Goal: Information Seeking & Learning: Learn about a topic

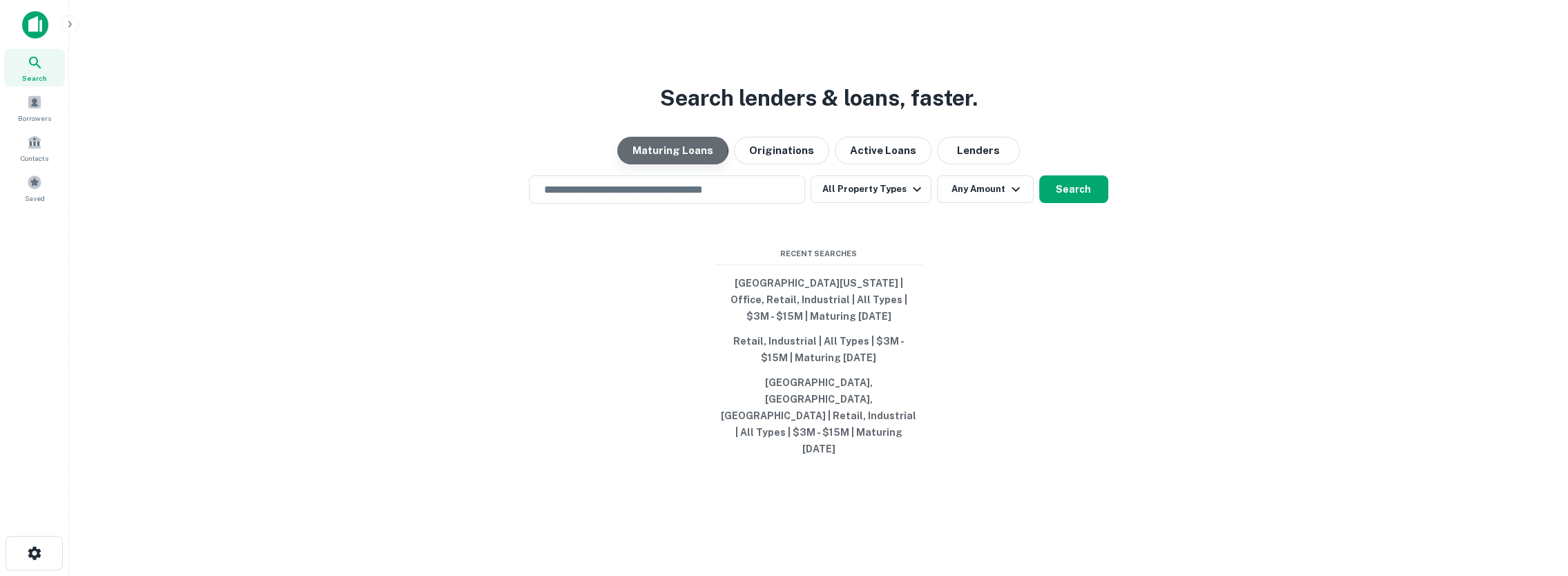
click at [671, 164] on button "Maturing Loans" at bounding box center [673, 150] width 111 height 28
click at [34, 184] on span at bounding box center [34, 182] width 15 height 15
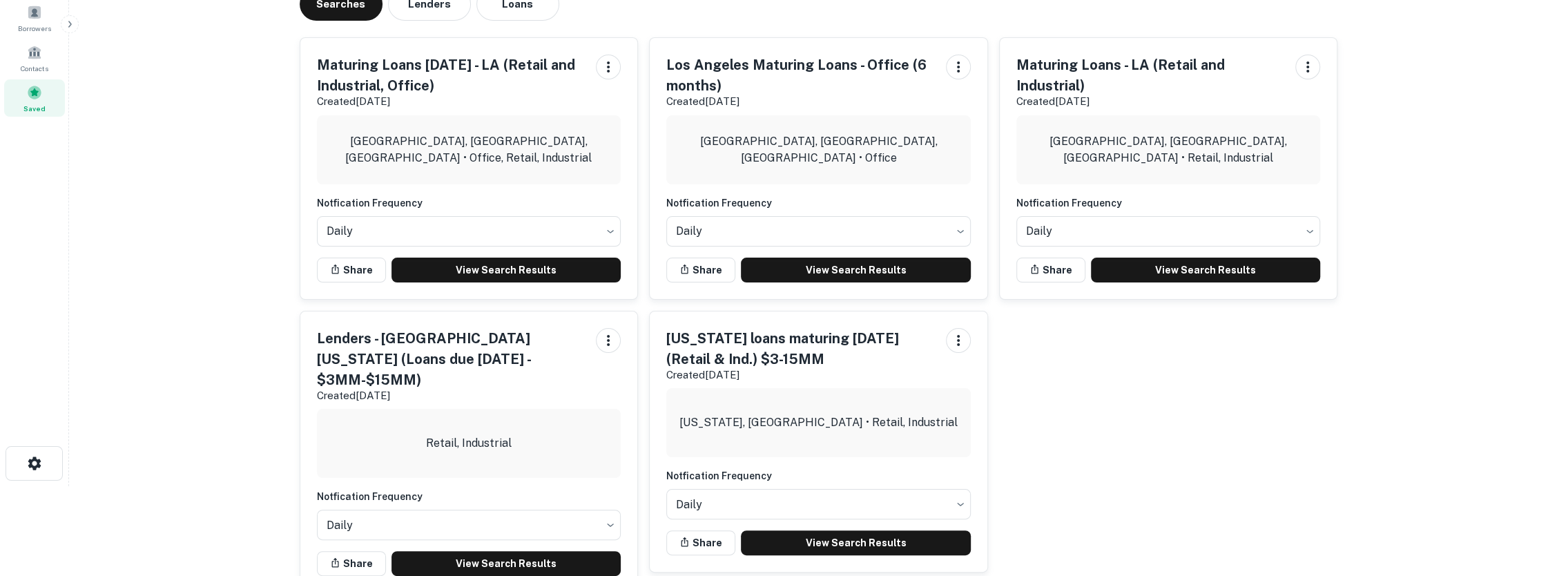
scroll to position [108, 0]
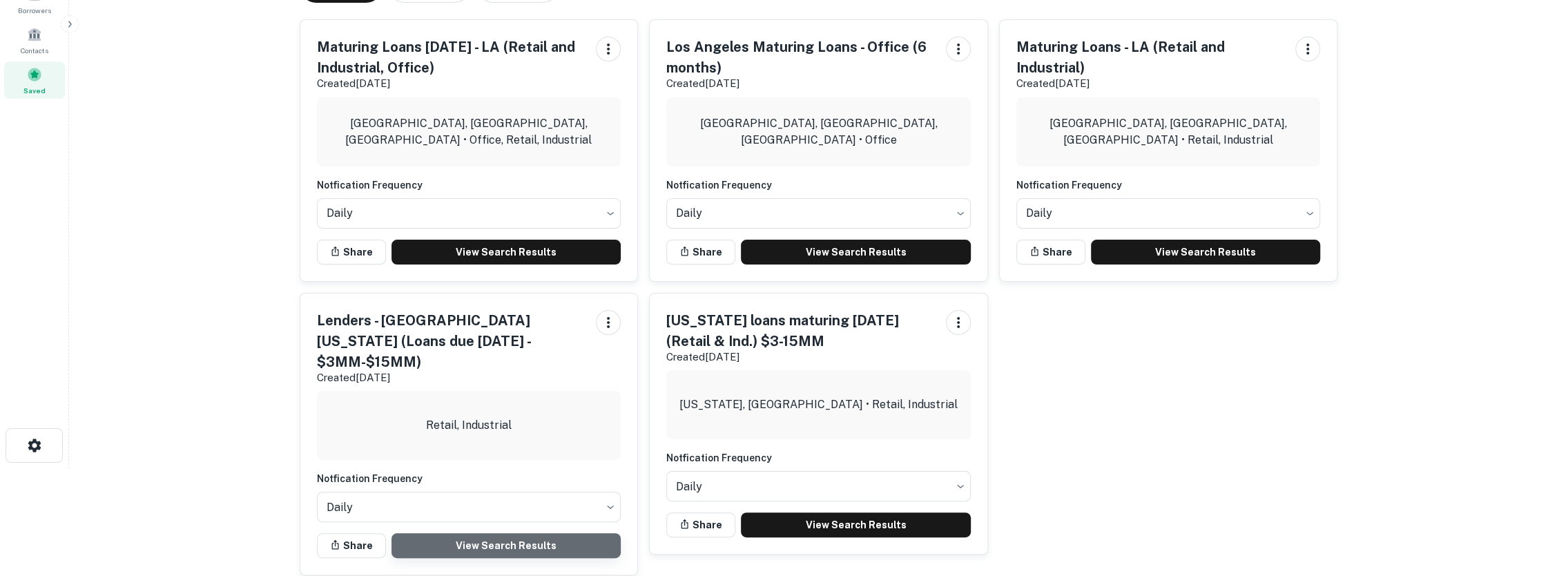
click at [469, 533] on link "View Search Results" at bounding box center [506, 545] width 230 height 25
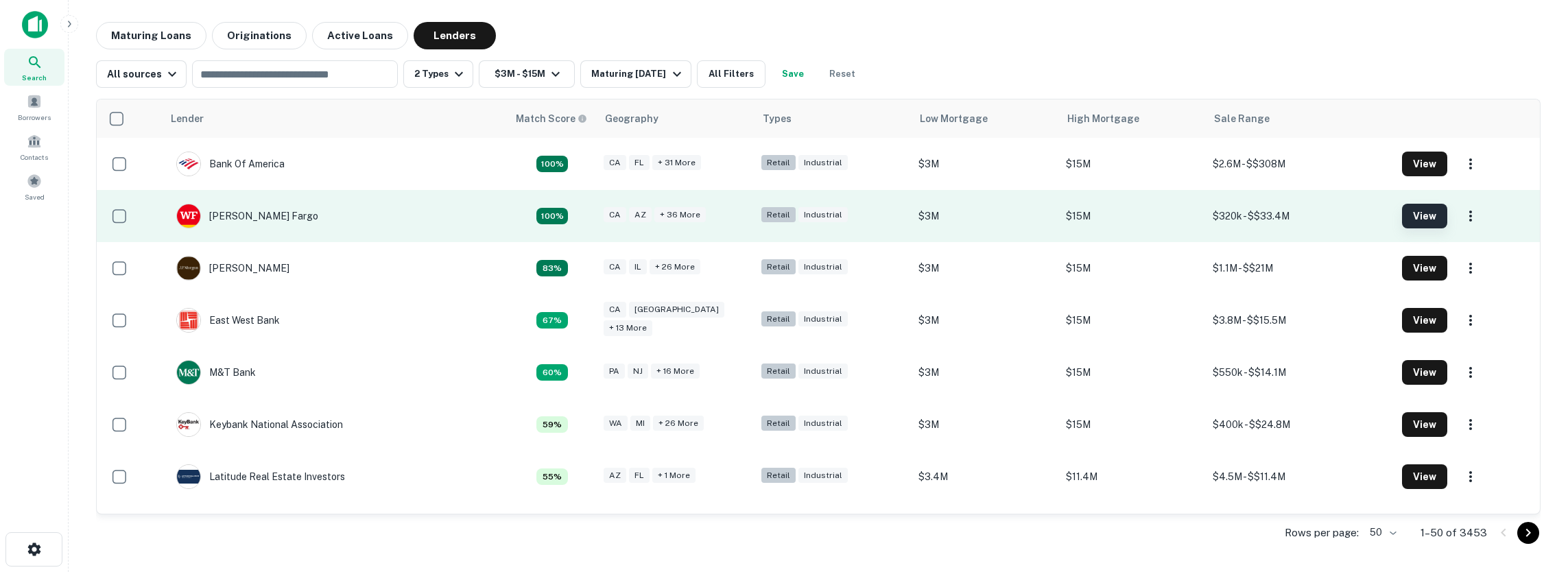
click at [1413, 214] on button "View" at bounding box center [1425, 216] width 45 height 25
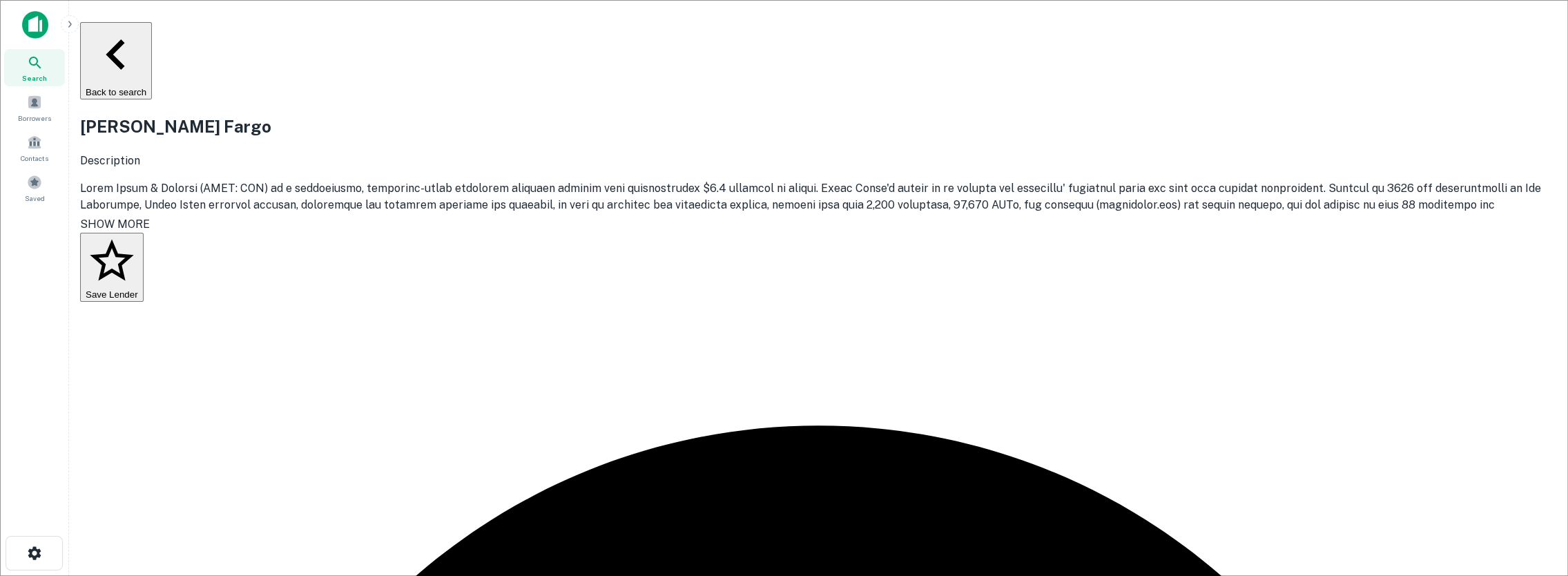
click at [152, 31] on button "Back to search" at bounding box center [116, 61] width 72 height 77
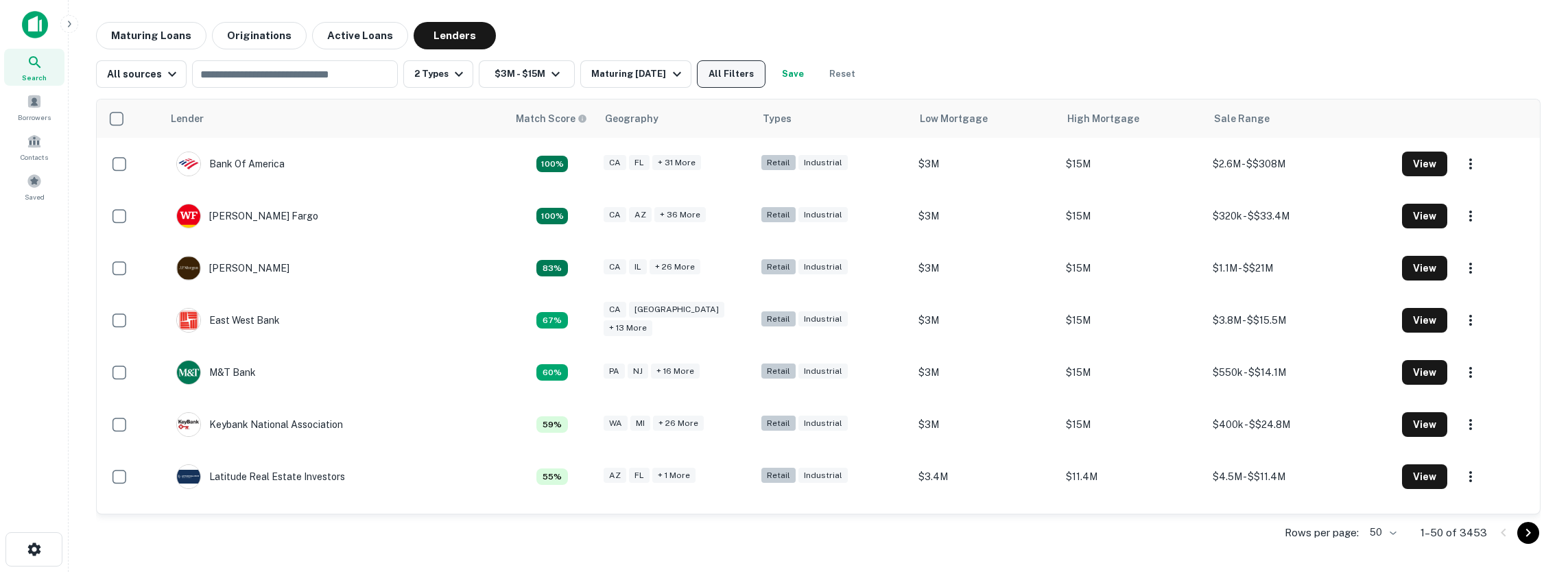
click at [733, 70] on button "All Filters" at bounding box center [731, 74] width 69 height 28
type input "*"
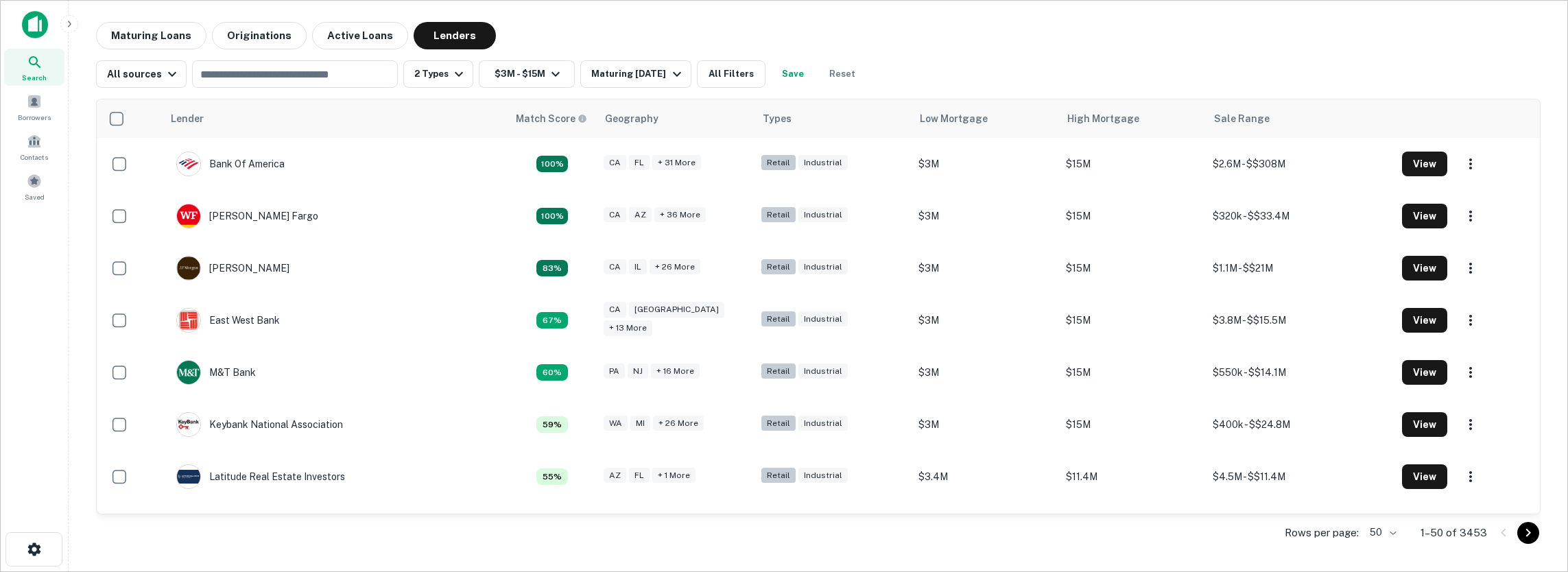
type input "*"
type input "**********"
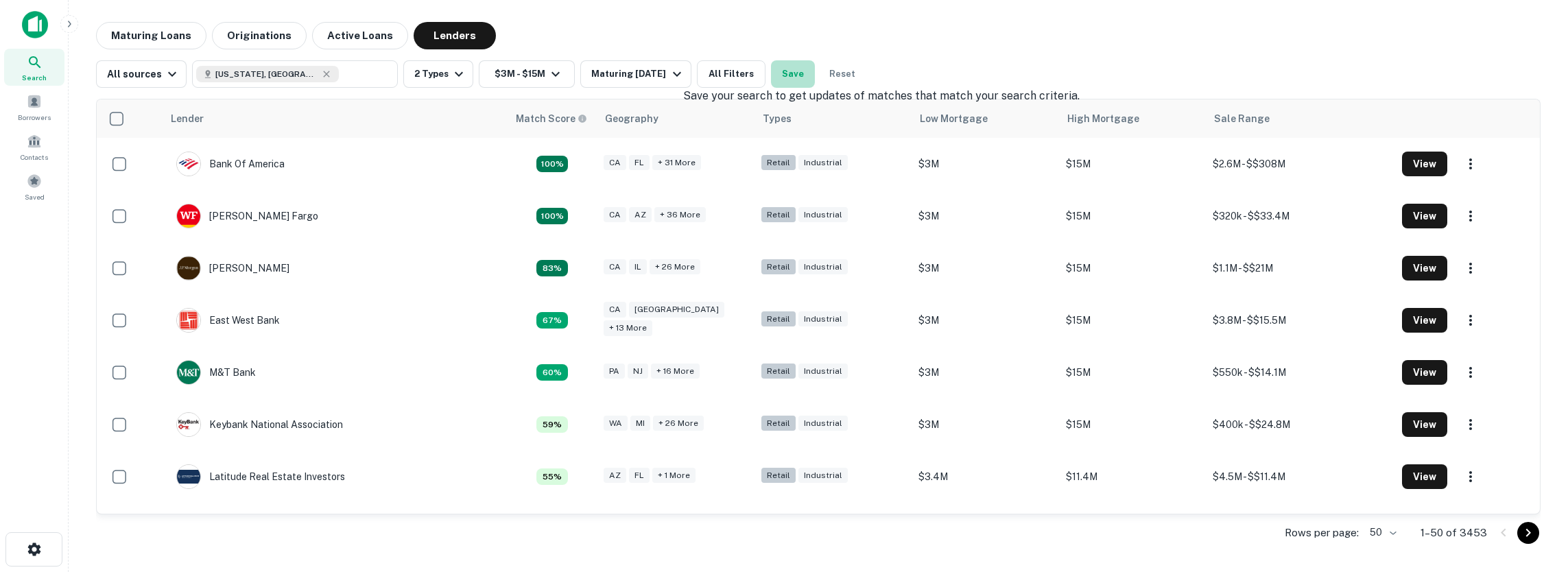
click at [781, 71] on button "Save" at bounding box center [793, 74] width 44 height 28
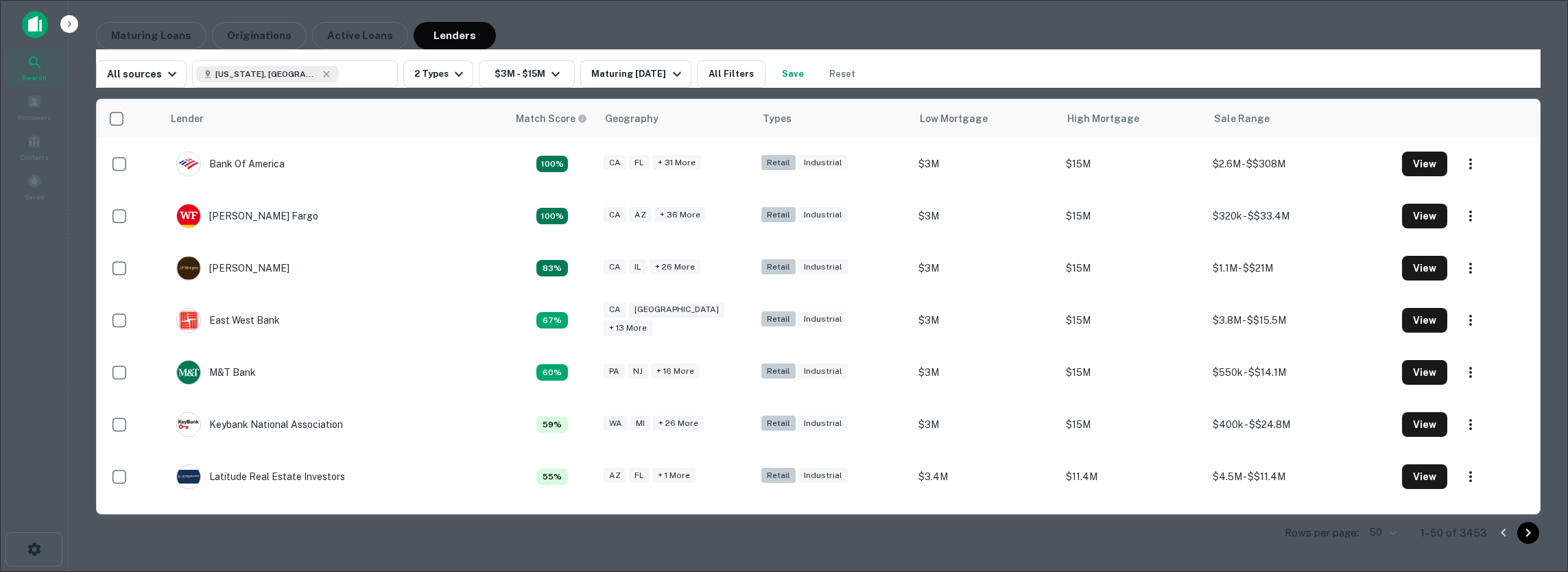
type input "**********"
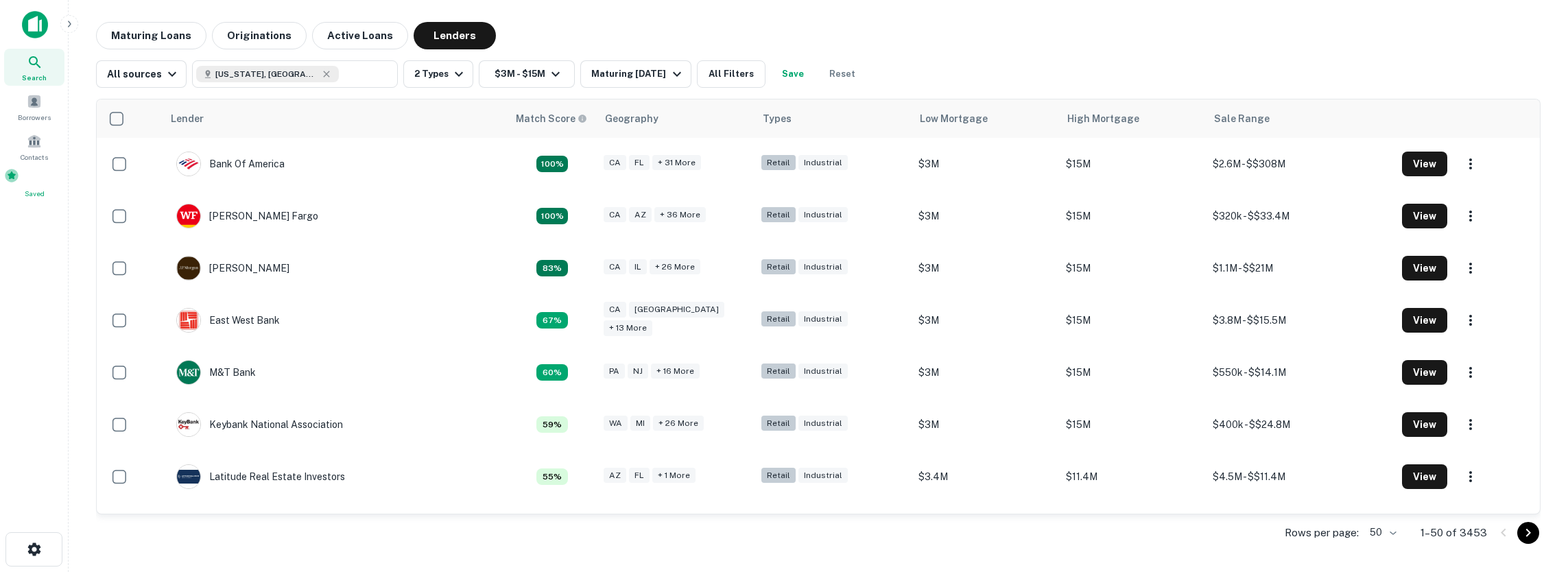
click at [19, 182] on span at bounding box center [11, 175] width 15 height 15
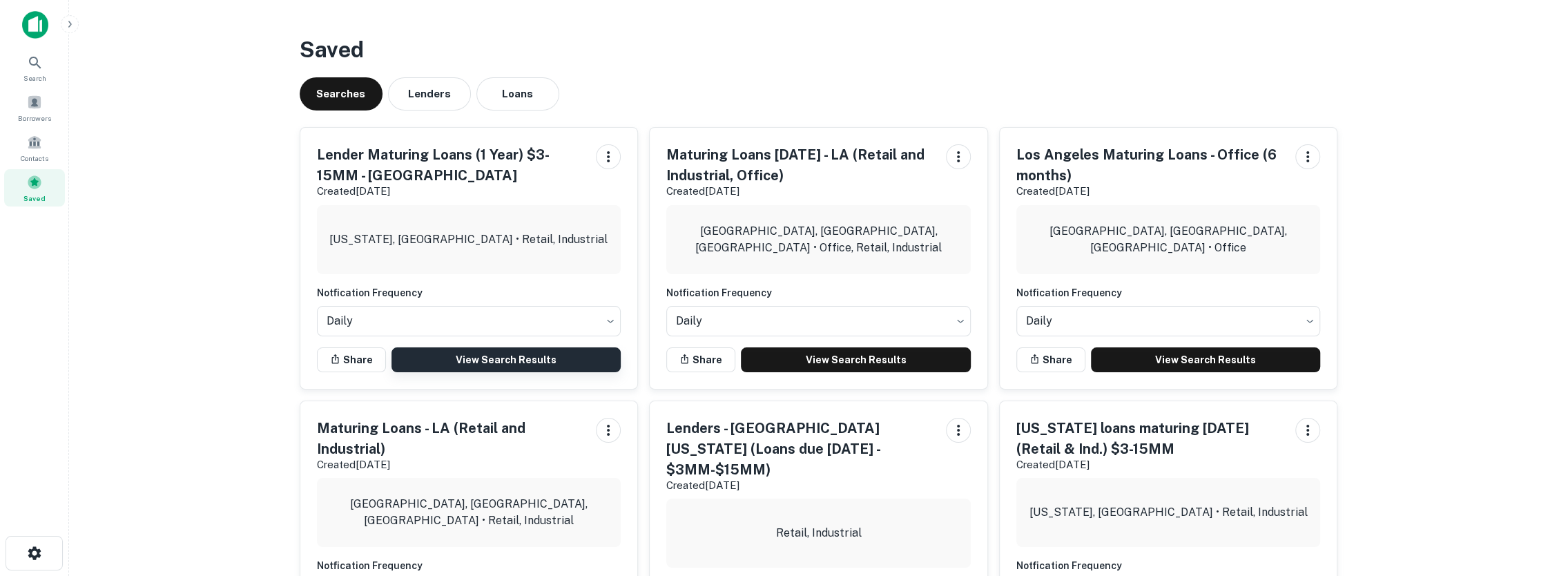
click at [516, 361] on link "View Search Results" at bounding box center [506, 359] width 230 height 25
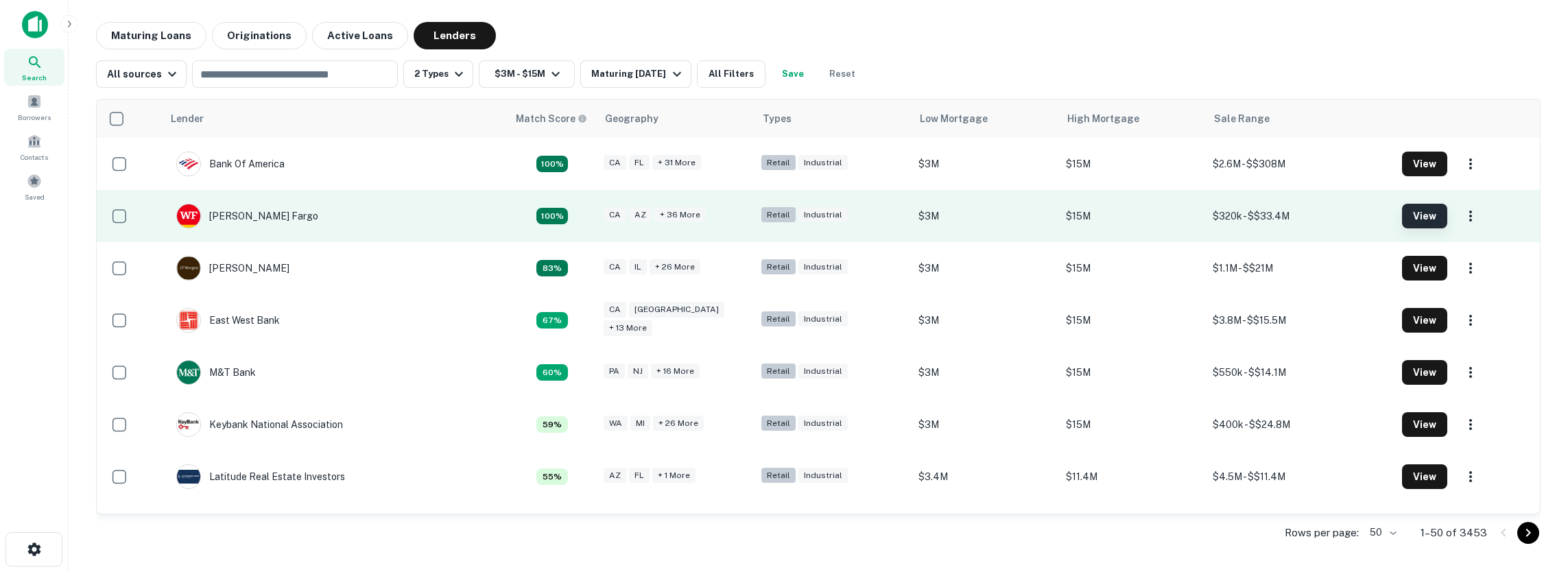
click at [1421, 216] on button "View" at bounding box center [1425, 216] width 45 height 25
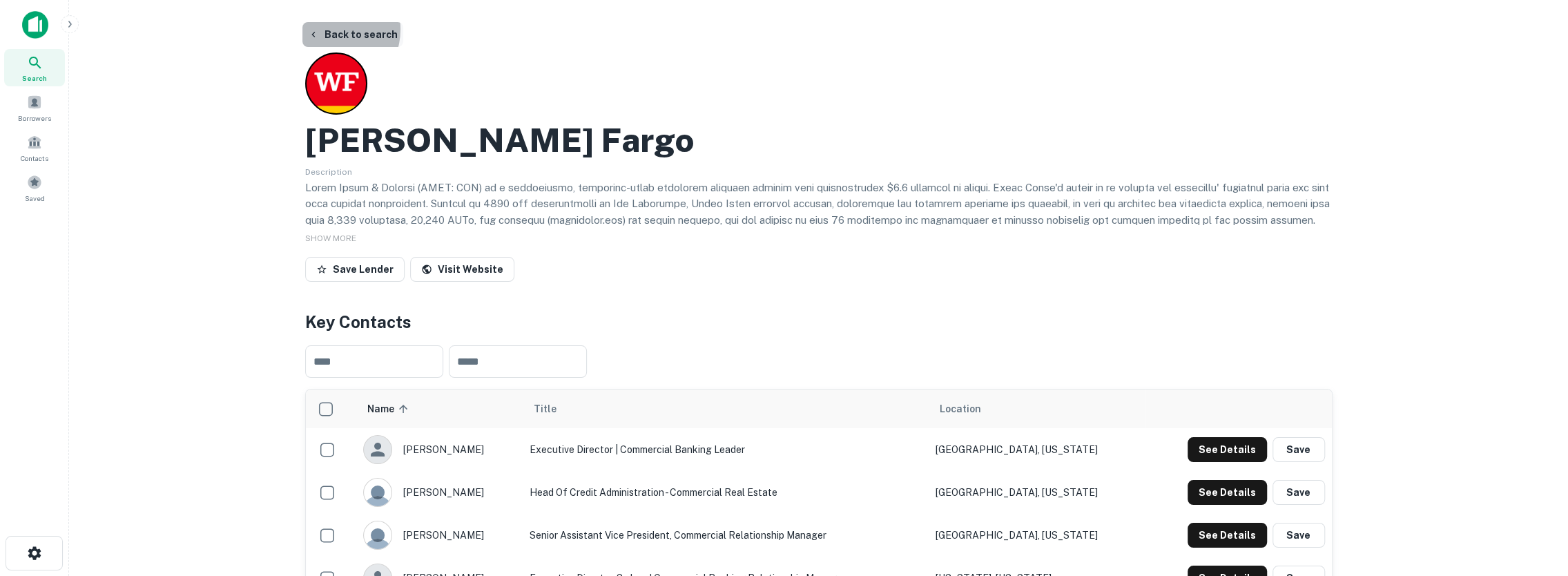
click at [327, 29] on button "Back to search" at bounding box center [352, 34] width 101 height 25
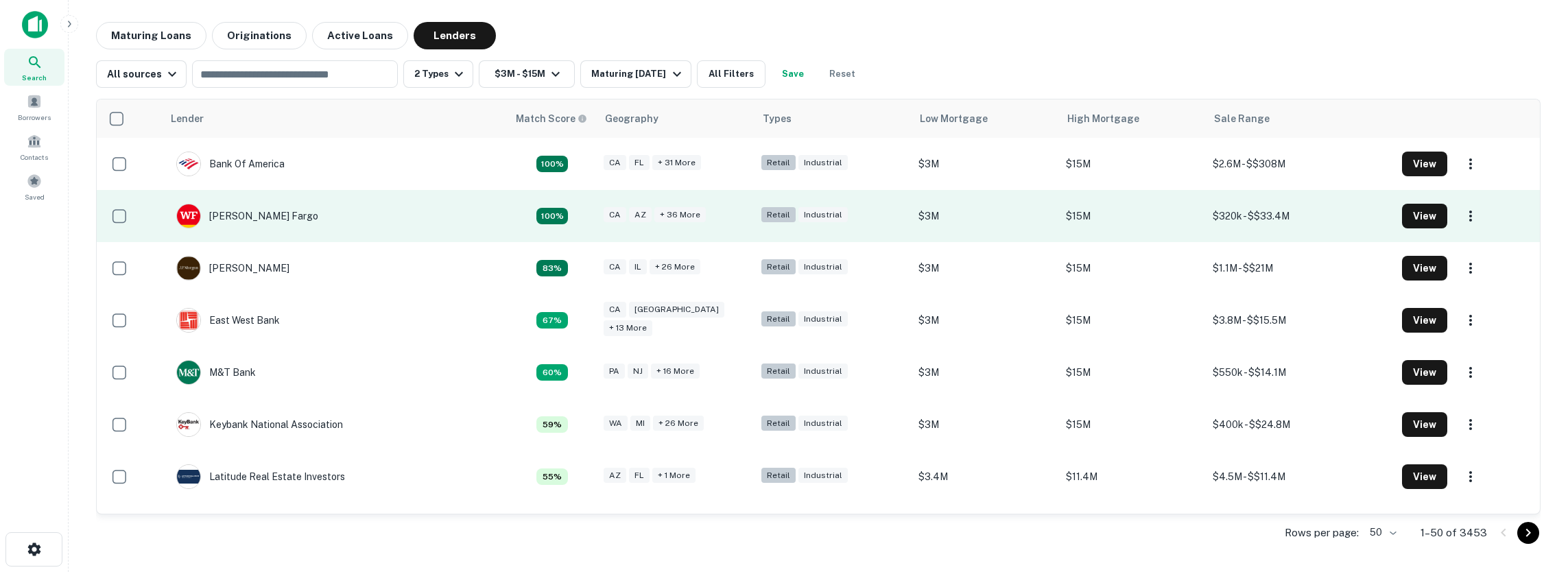
click at [615, 215] on div "CA" at bounding box center [615, 215] width 23 height 16
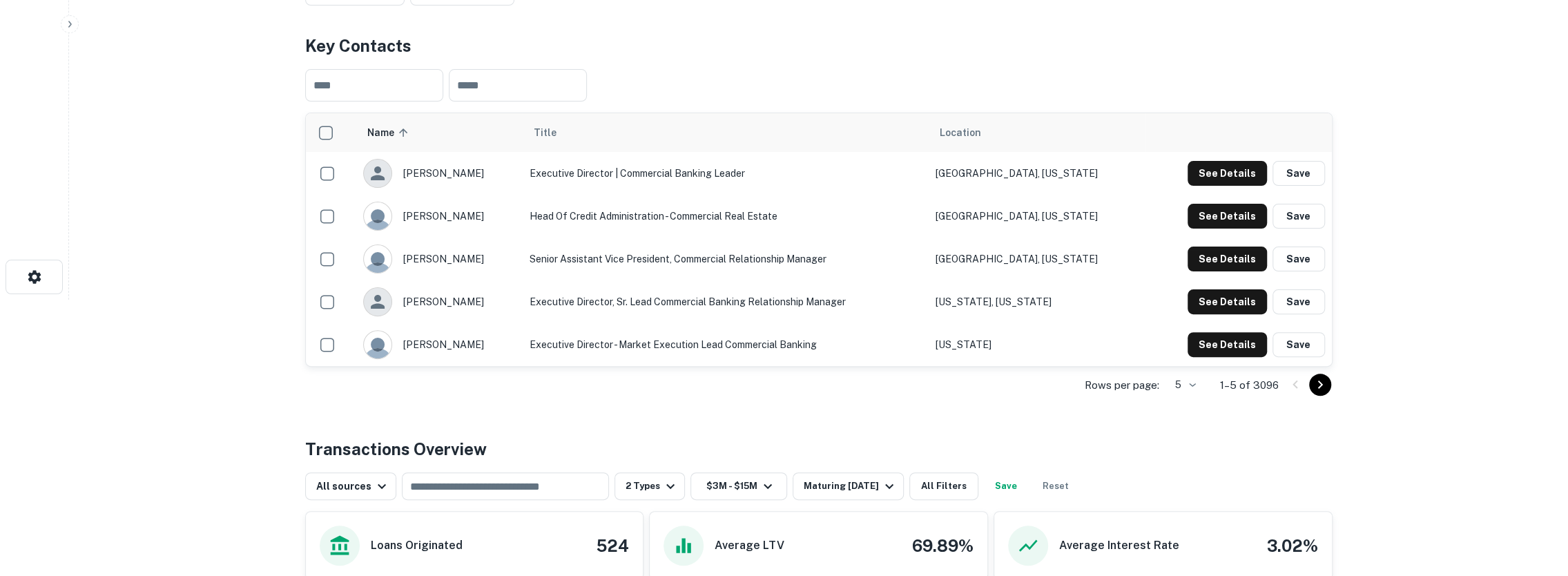
scroll to position [484, 0]
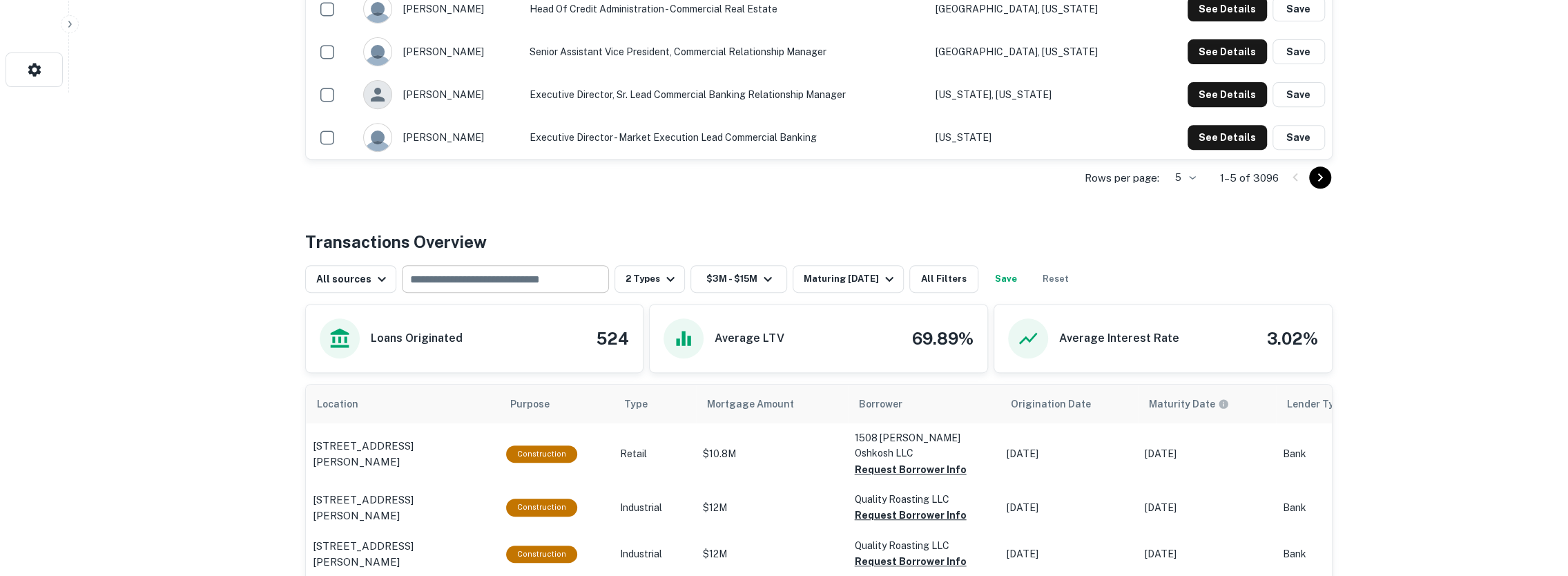
click at [482, 279] on input "text" at bounding box center [504, 279] width 196 height 19
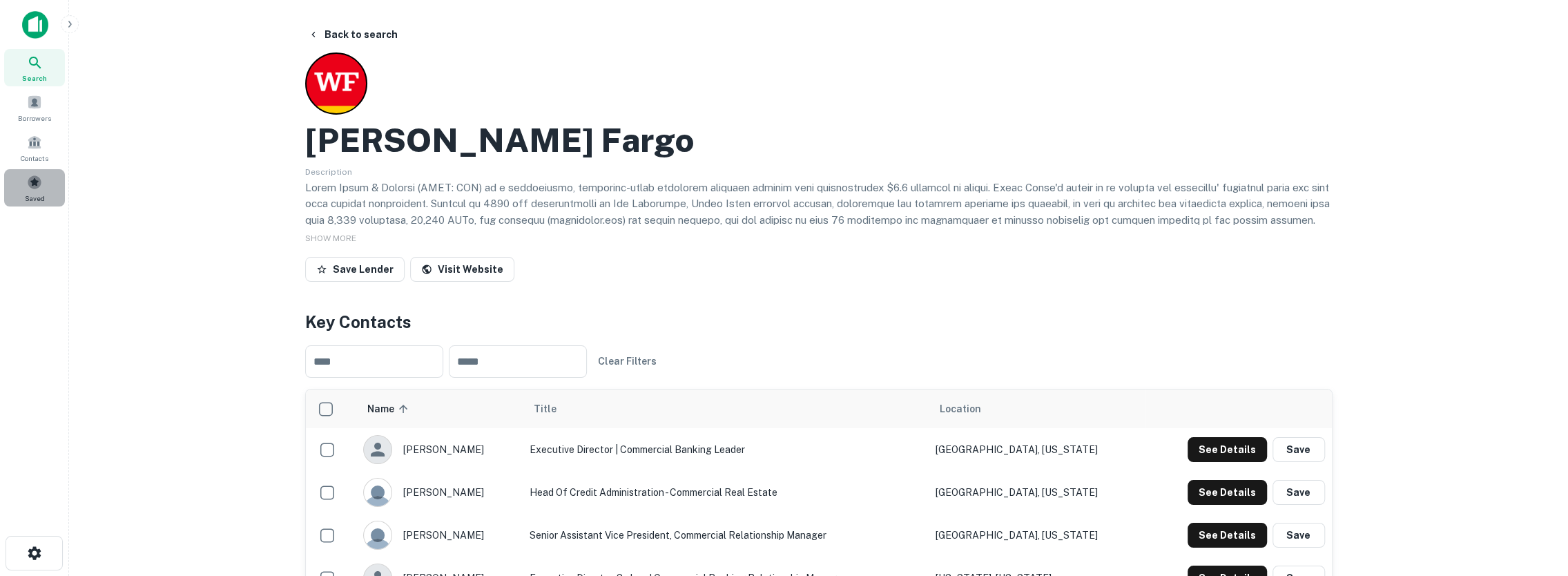
click at [34, 189] on span at bounding box center [34, 182] width 15 height 15
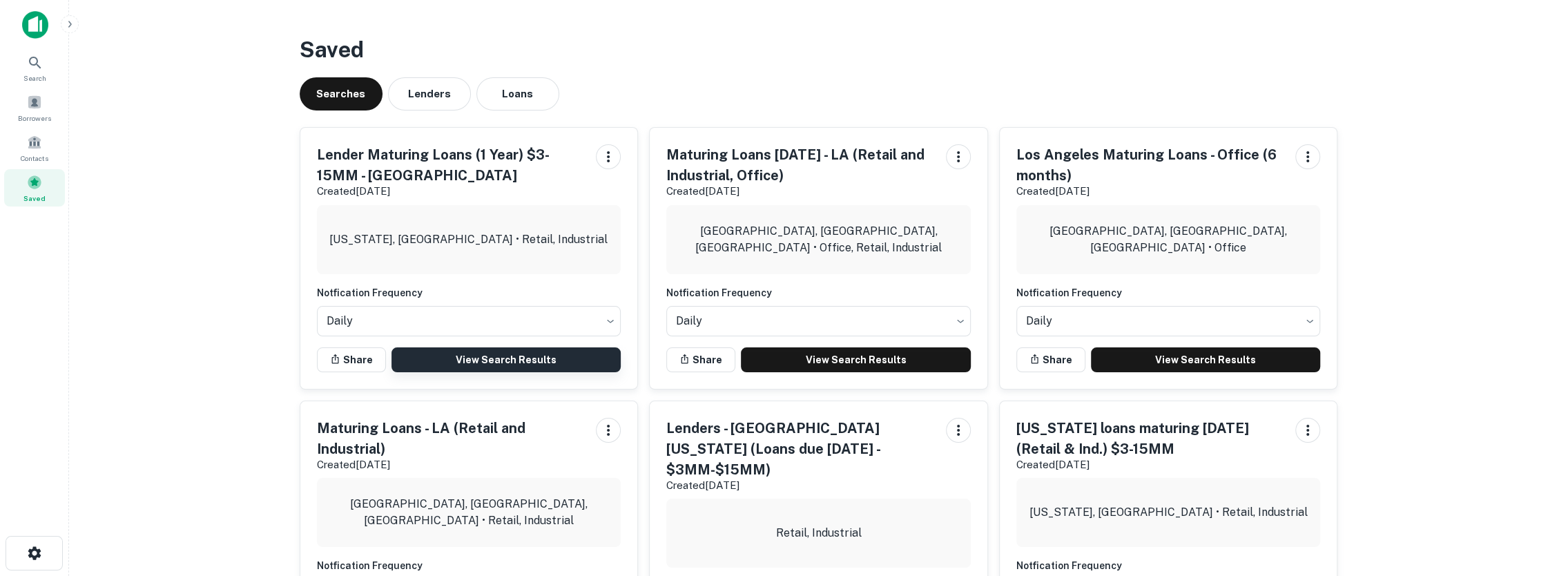
click at [491, 357] on link "View Search Results" at bounding box center [506, 359] width 230 height 25
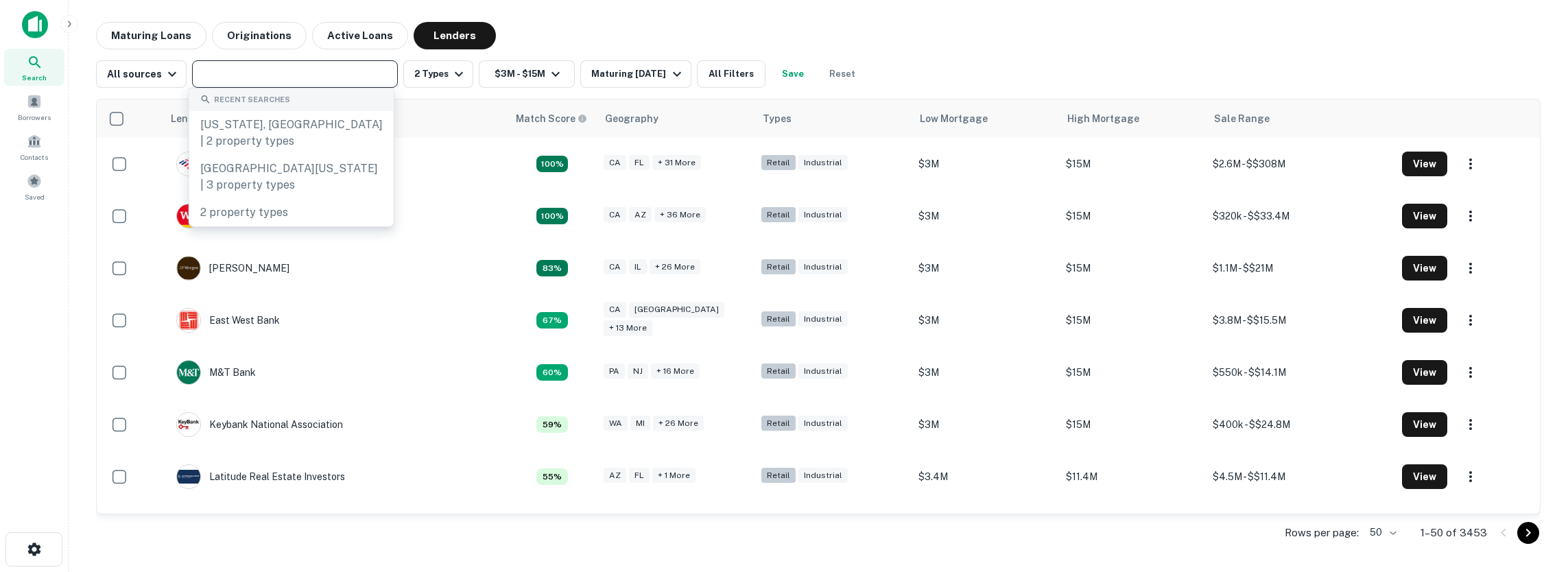
click at [236, 77] on input "text" at bounding box center [293, 74] width 195 height 19
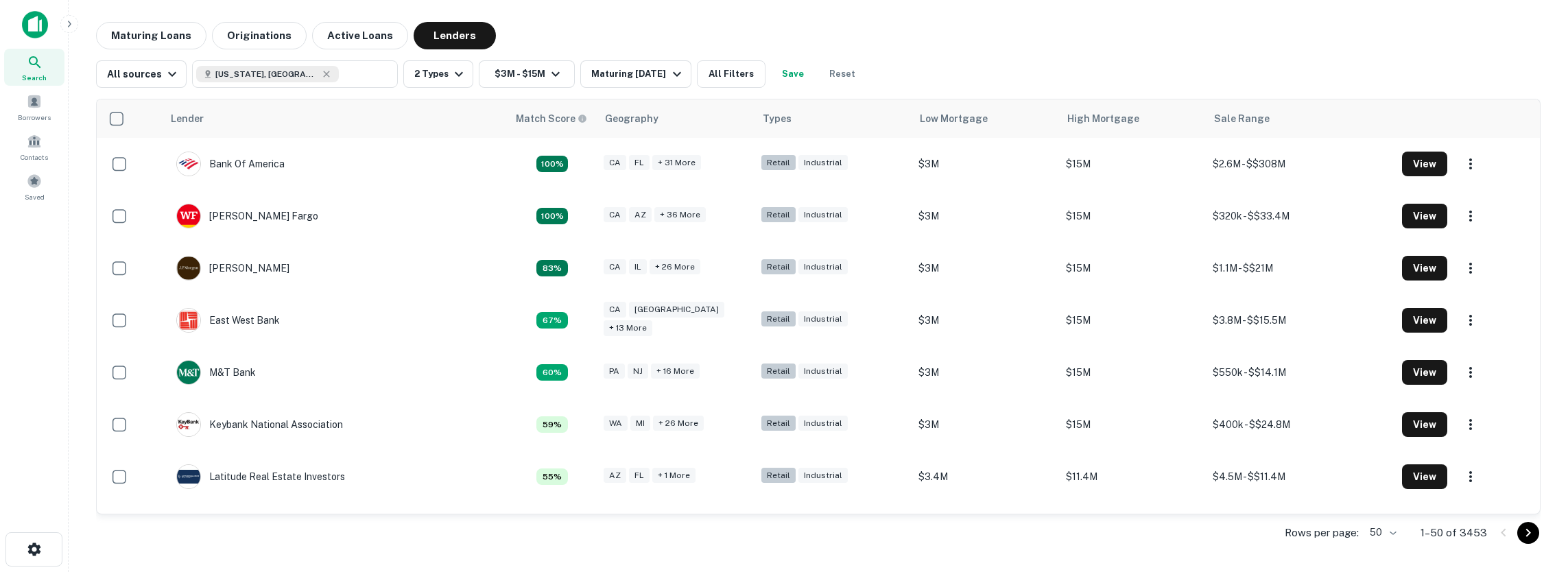
click at [779, 72] on button "Save" at bounding box center [793, 74] width 44 height 28
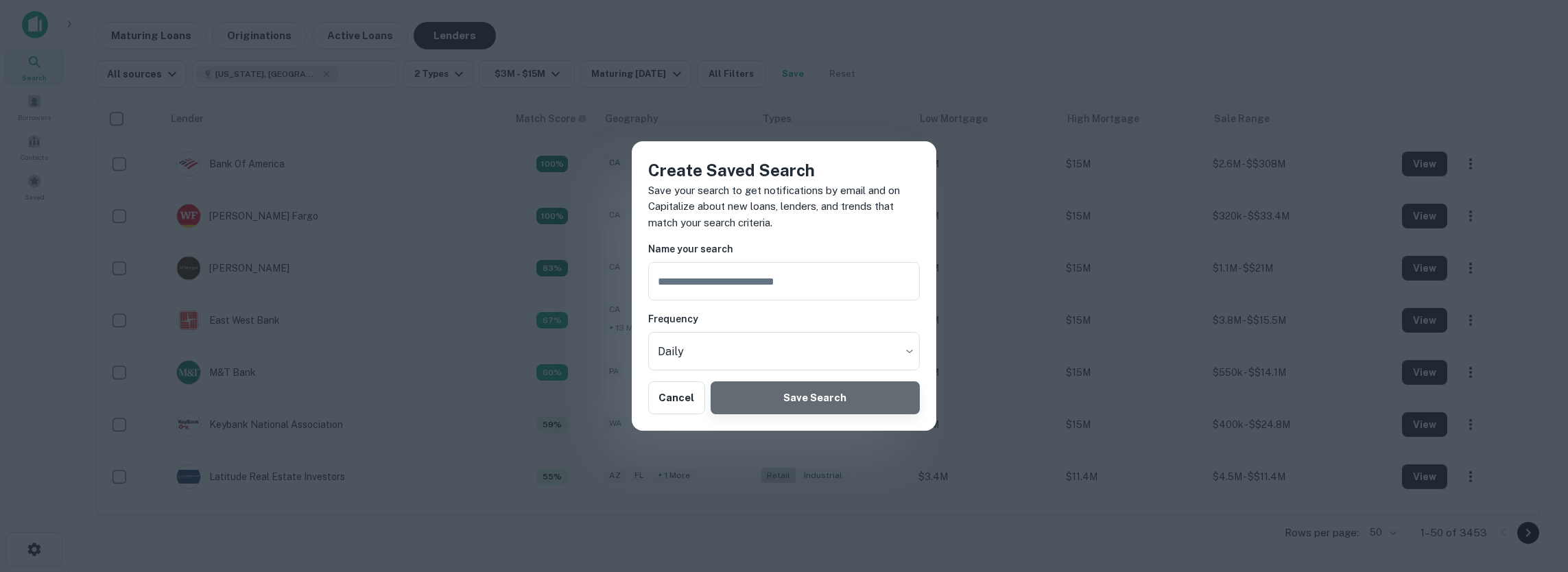
click at [760, 400] on button "Save Search" at bounding box center [815, 397] width 209 height 33
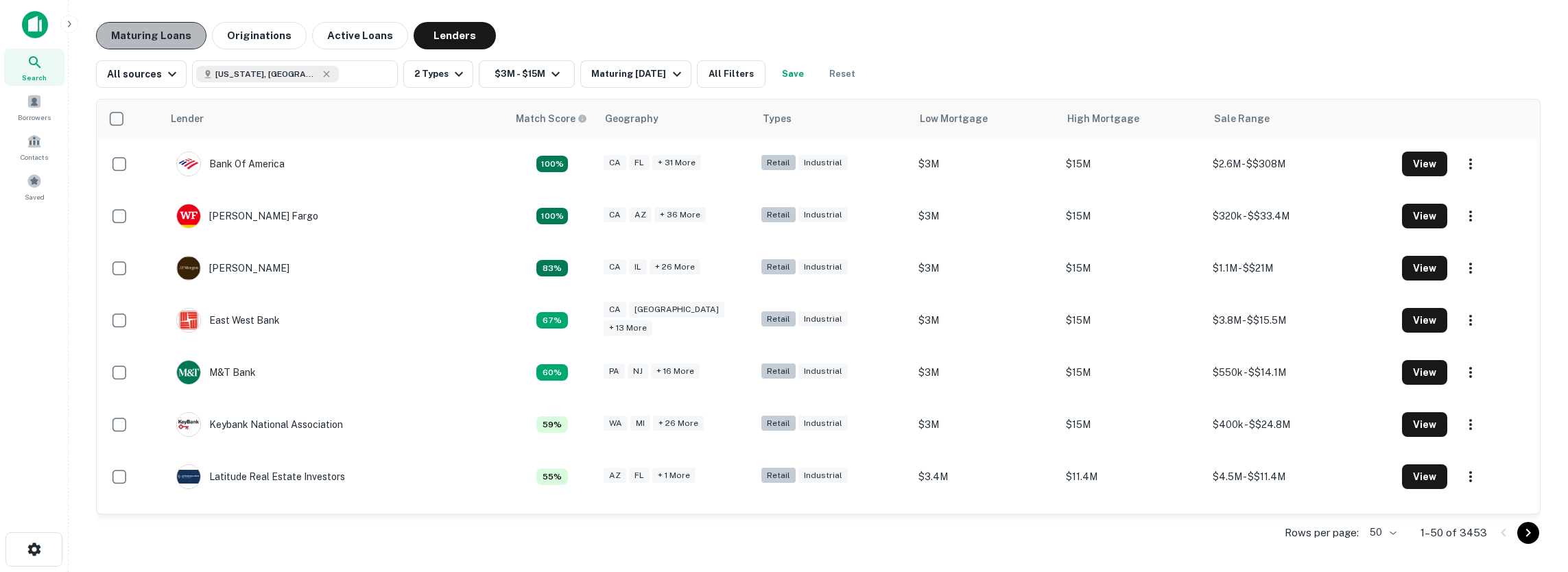
click at [151, 35] on button "Maturing Loans" at bounding box center [151, 35] width 111 height 28
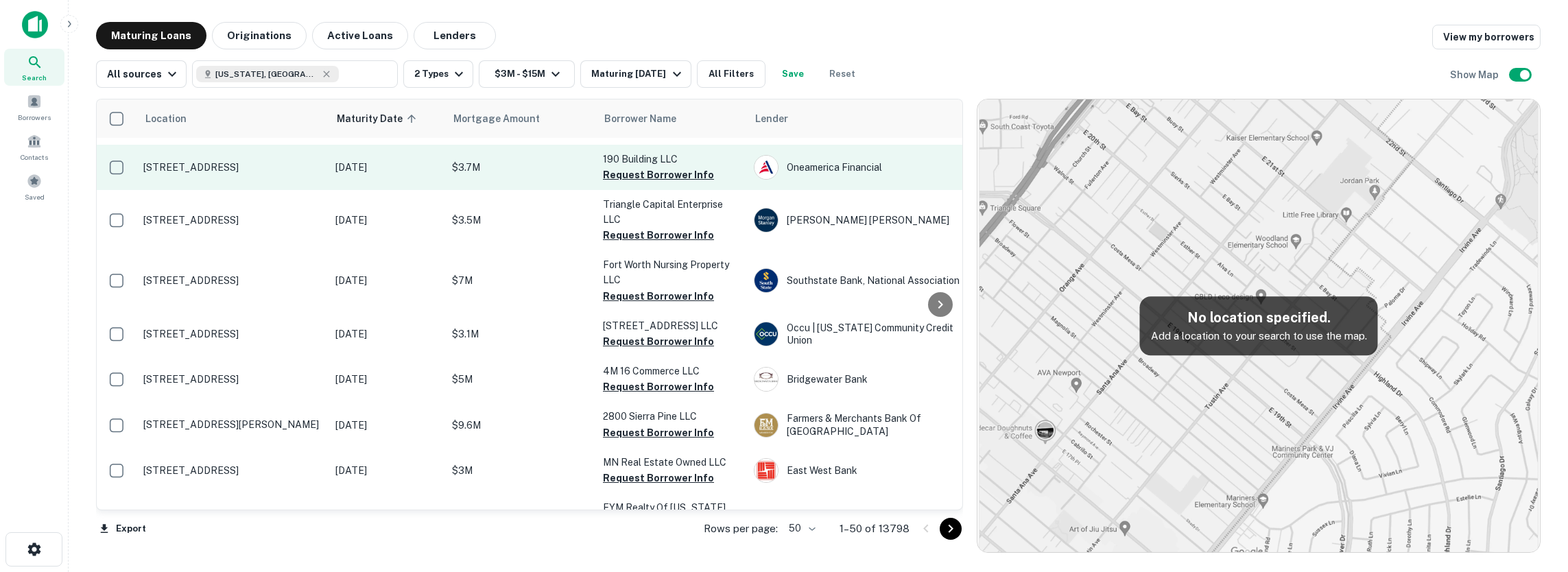
scroll to position [480, 0]
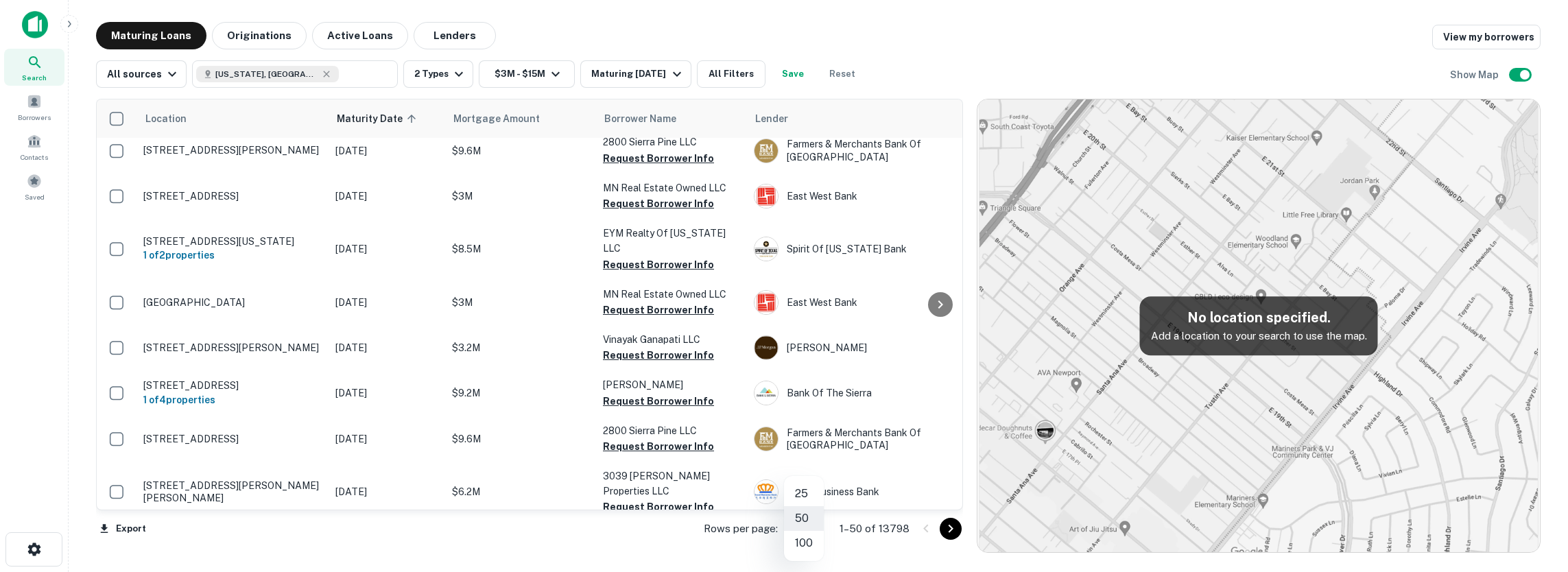
click at [808, 527] on body "Search Borrowers Contacts Saved Maturing Loans Originations Active Loans Lender…" at bounding box center [784, 286] width 1568 height 572
click at [804, 546] on li "100" at bounding box center [804, 543] width 40 height 25
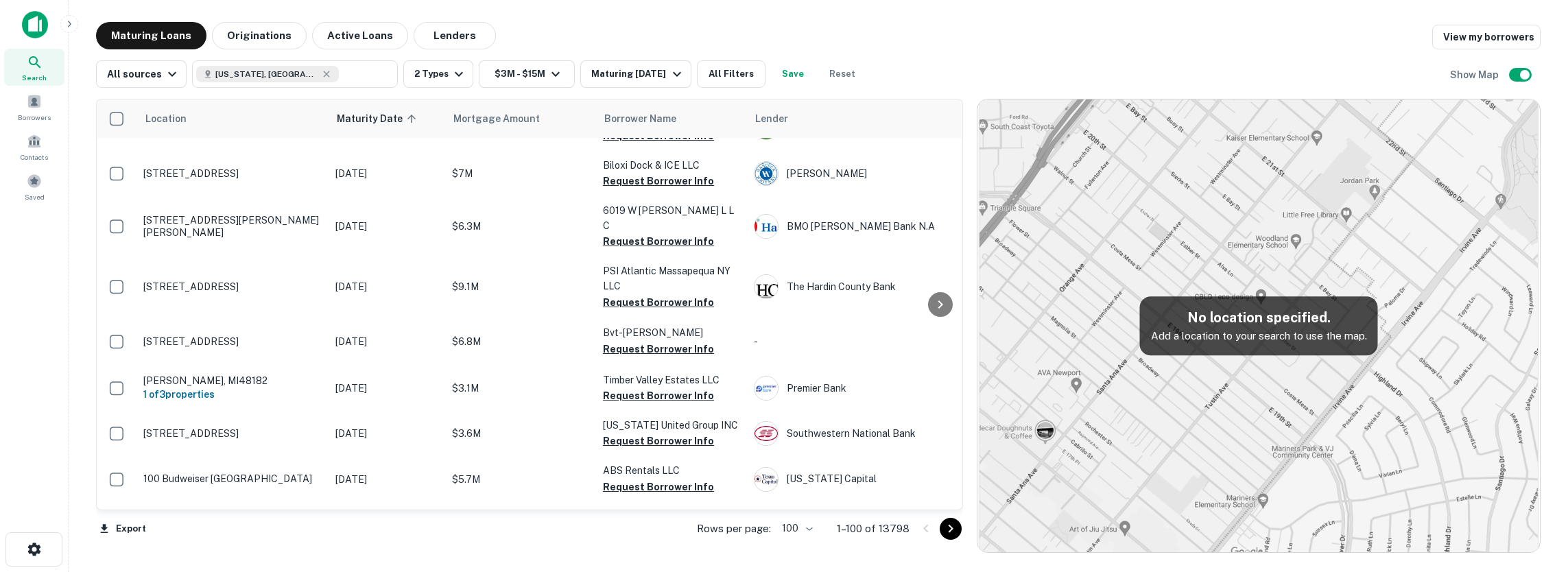
scroll to position [4590, 0]
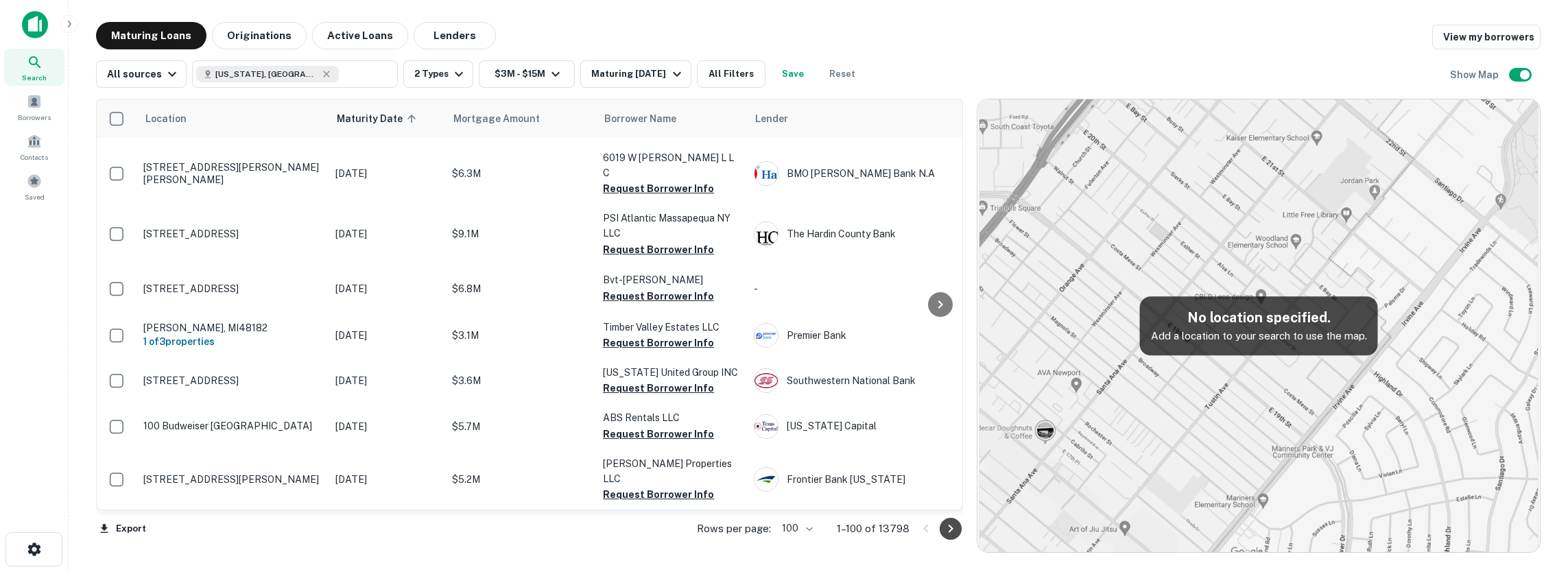
click at [953, 529] on icon "Go to next page" at bounding box center [950, 529] width 16 height 16
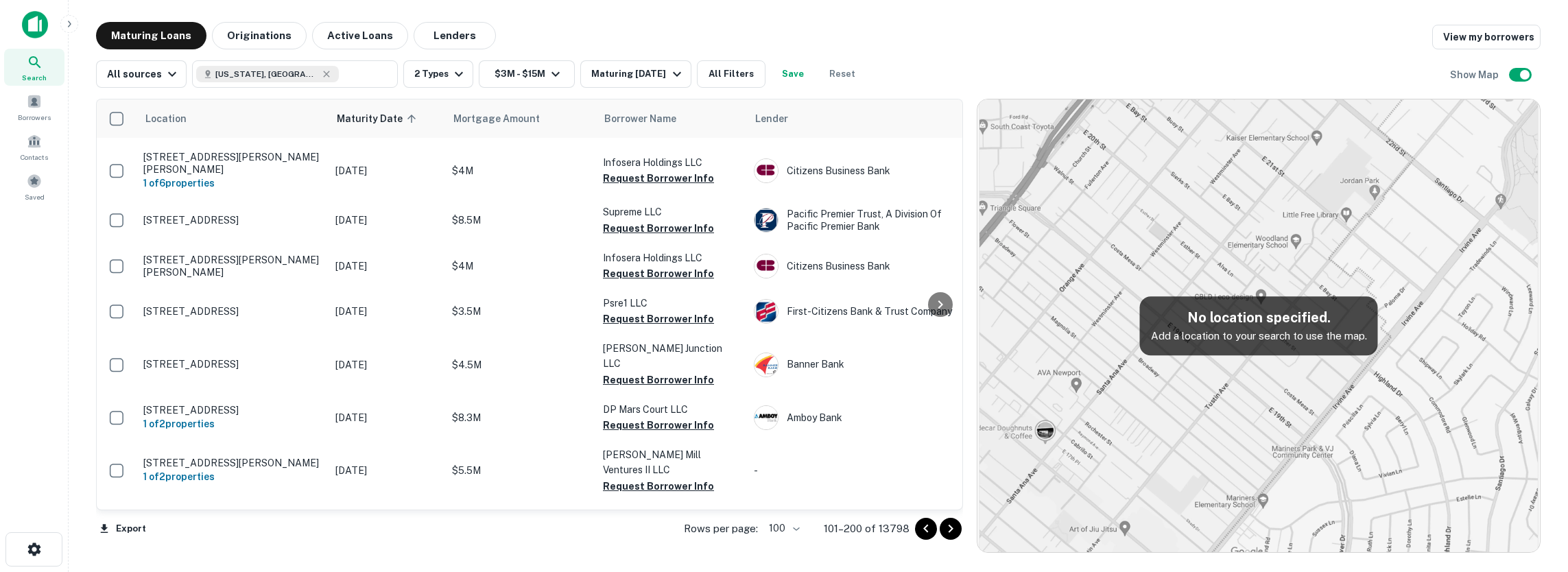
scroll to position [4438, 0]
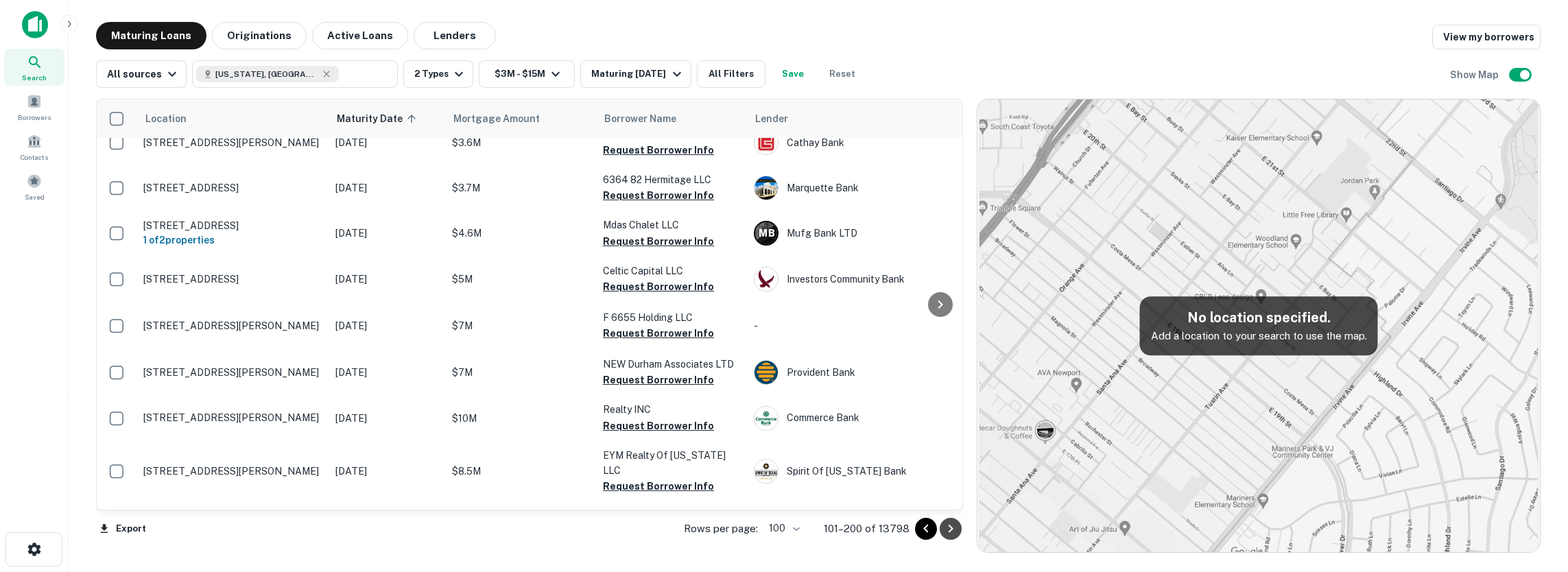
click at [953, 529] on icon "Go to next page" at bounding box center [950, 529] width 16 height 16
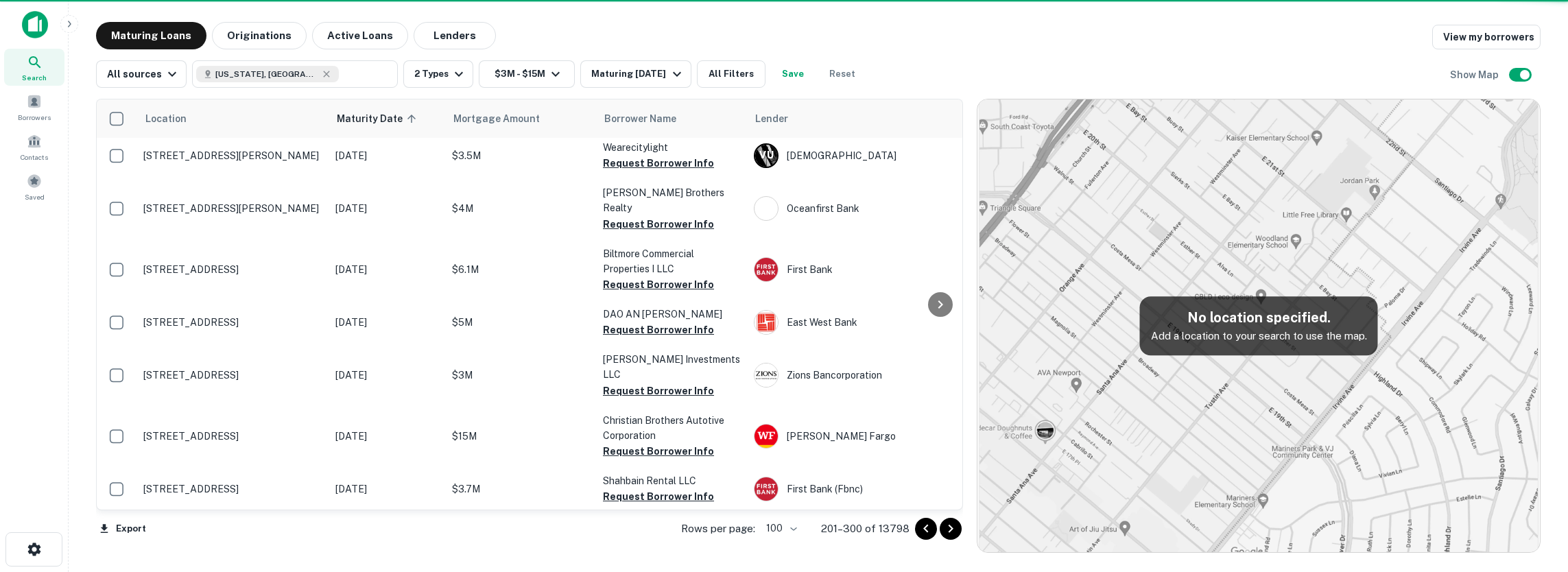
scroll to position [4493, 0]
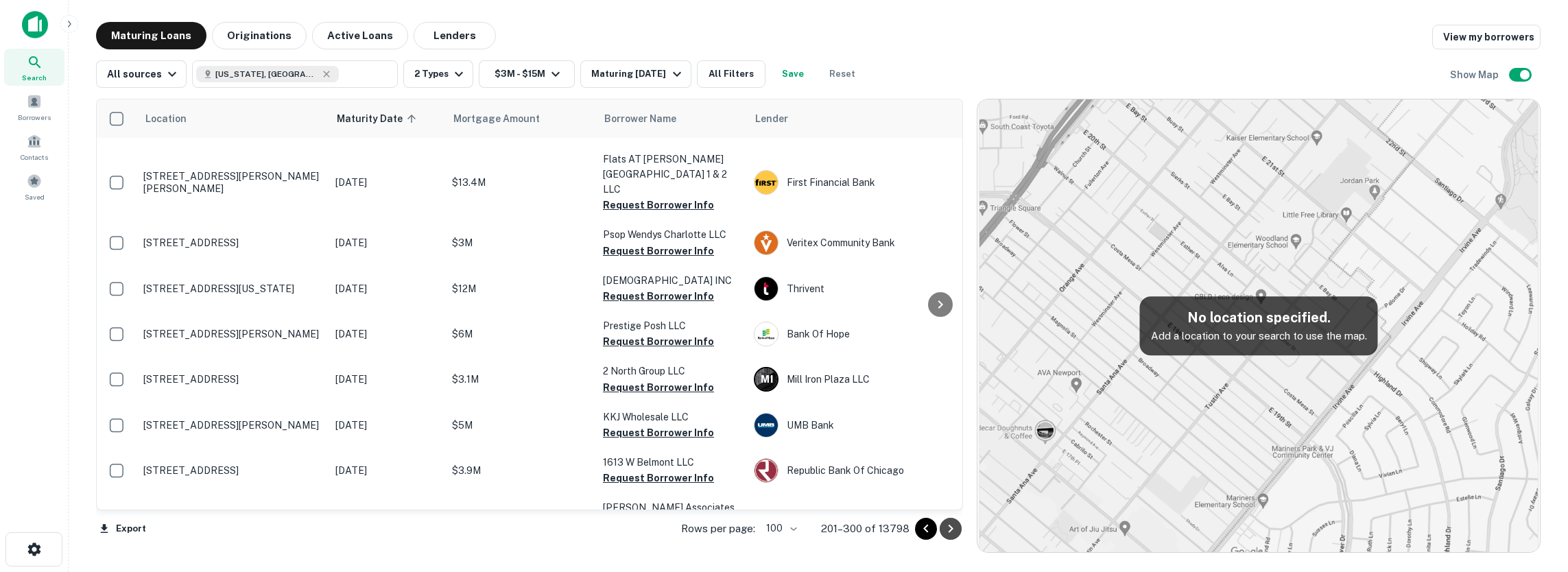
click at [953, 529] on icon "Go to next page" at bounding box center [950, 529] width 16 height 16
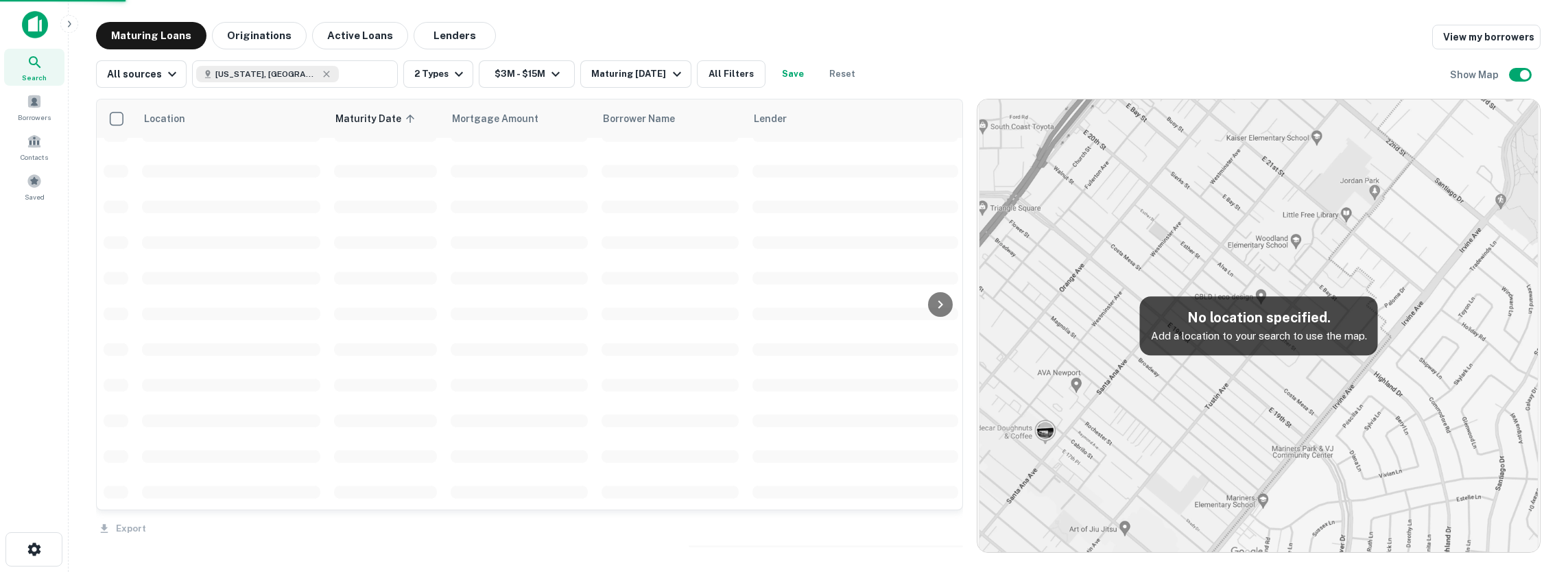
scroll to position [3205, 0]
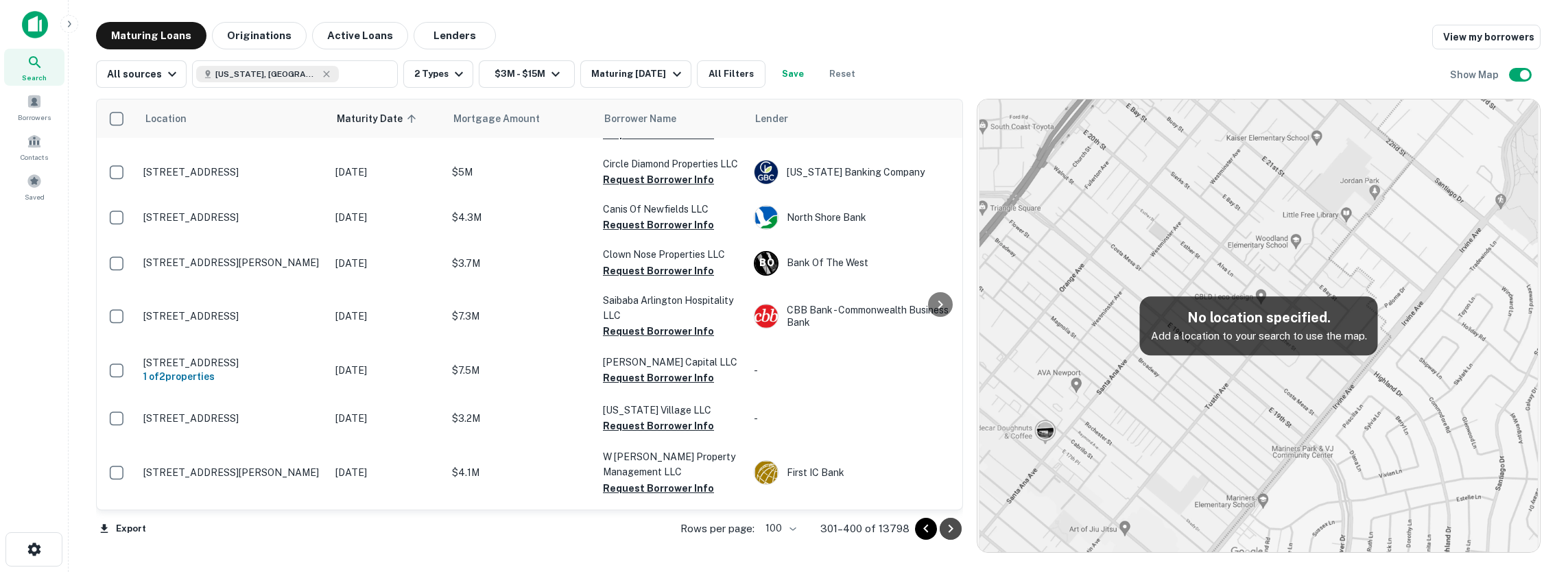
click at [953, 529] on icon "Go to next page" at bounding box center [950, 529] width 16 height 16
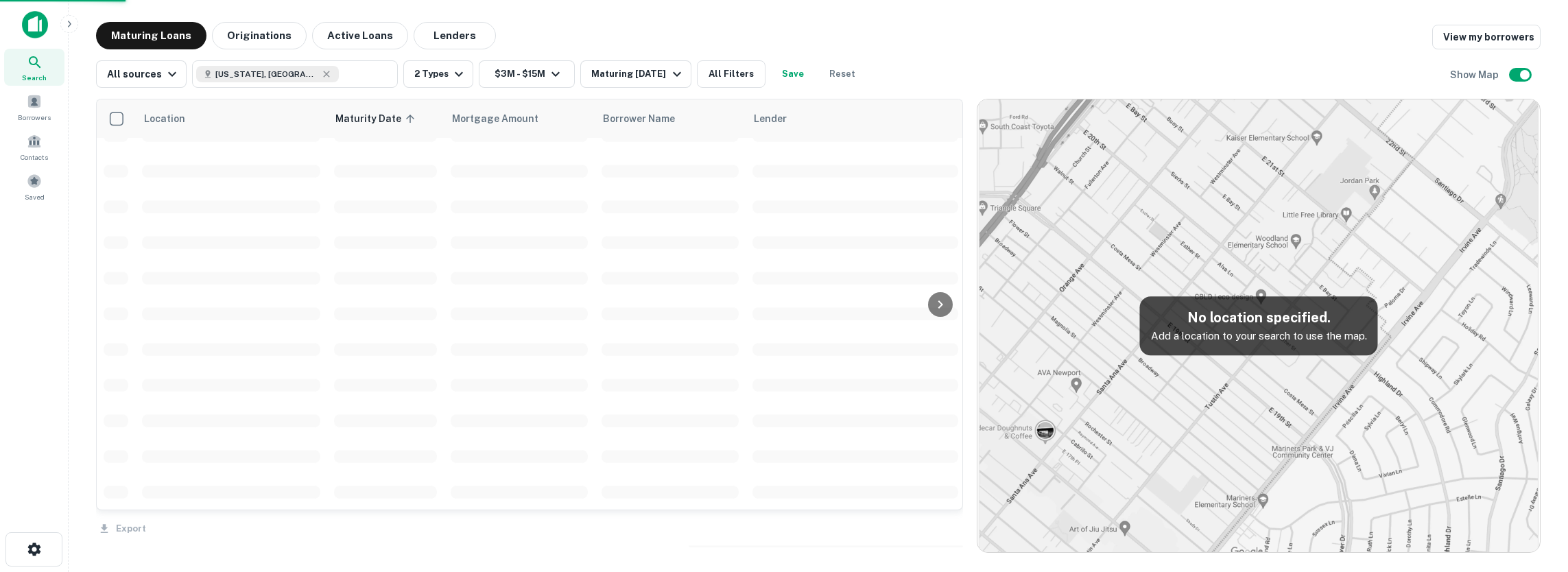
scroll to position [3205, 0]
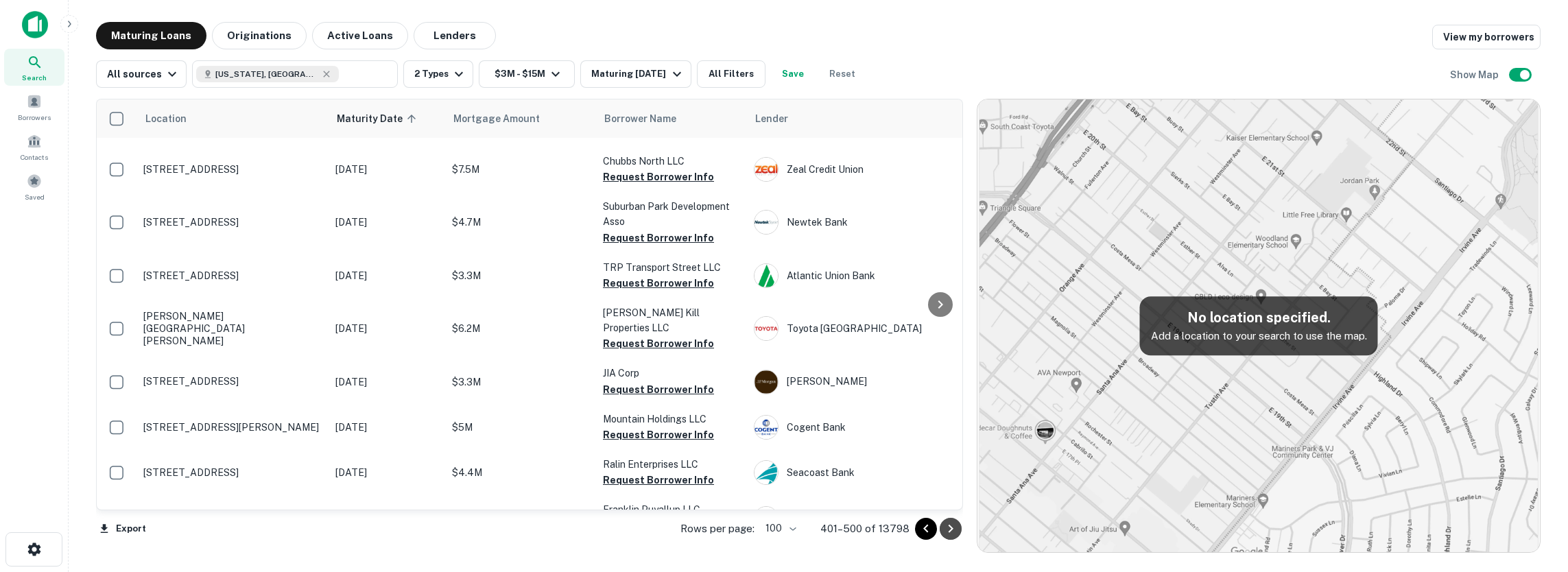
click at [953, 529] on icon "Go to next page" at bounding box center [950, 529] width 16 height 16
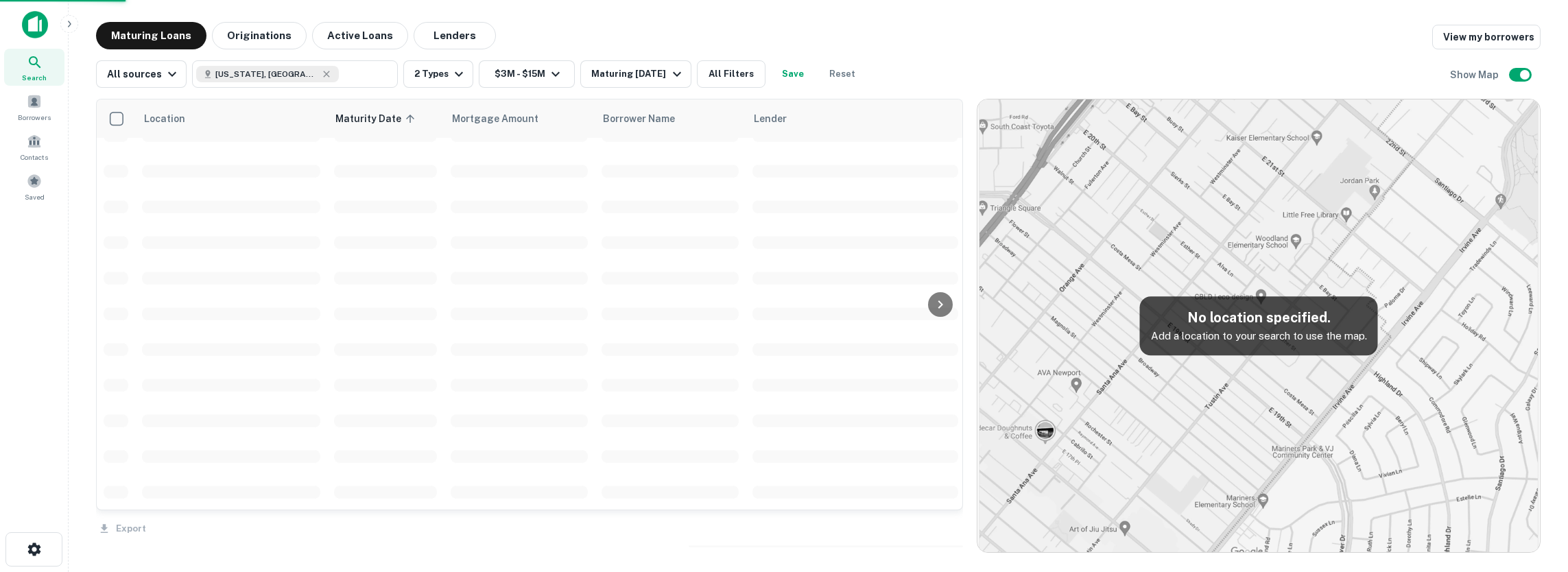
scroll to position [3205, 0]
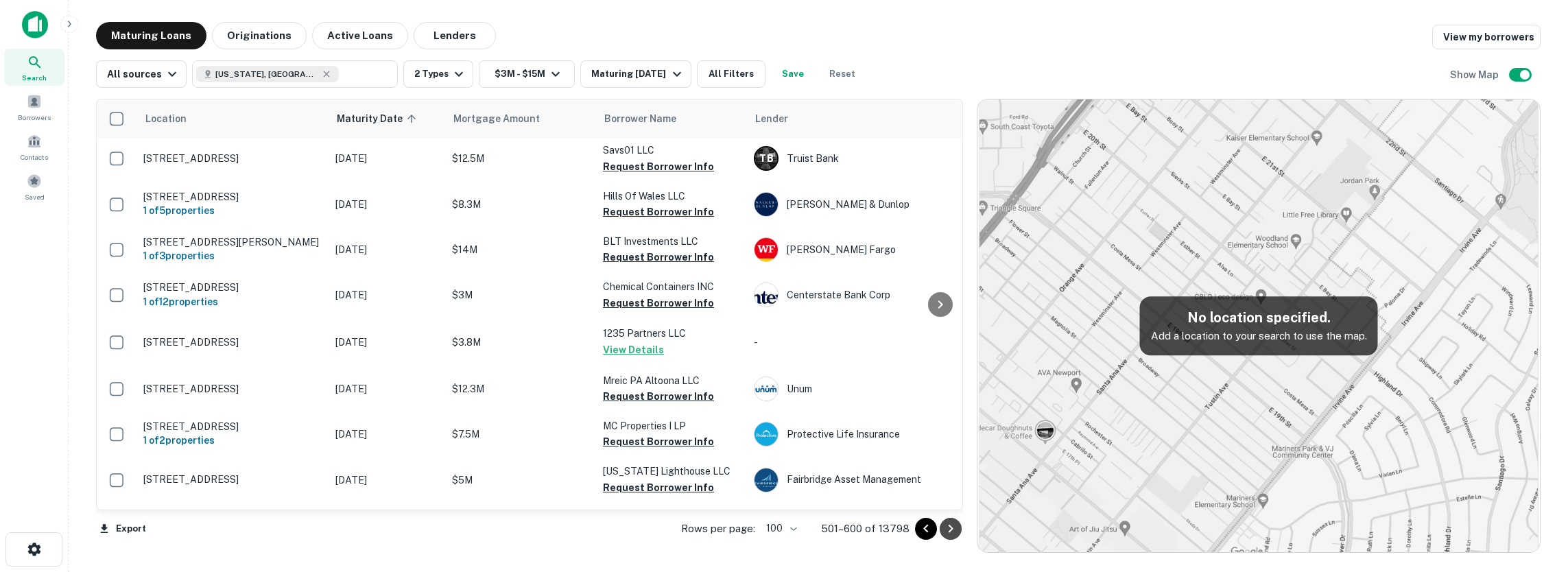
click at [953, 529] on icon "Go to next page" at bounding box center [950, 529] width 16 height 16
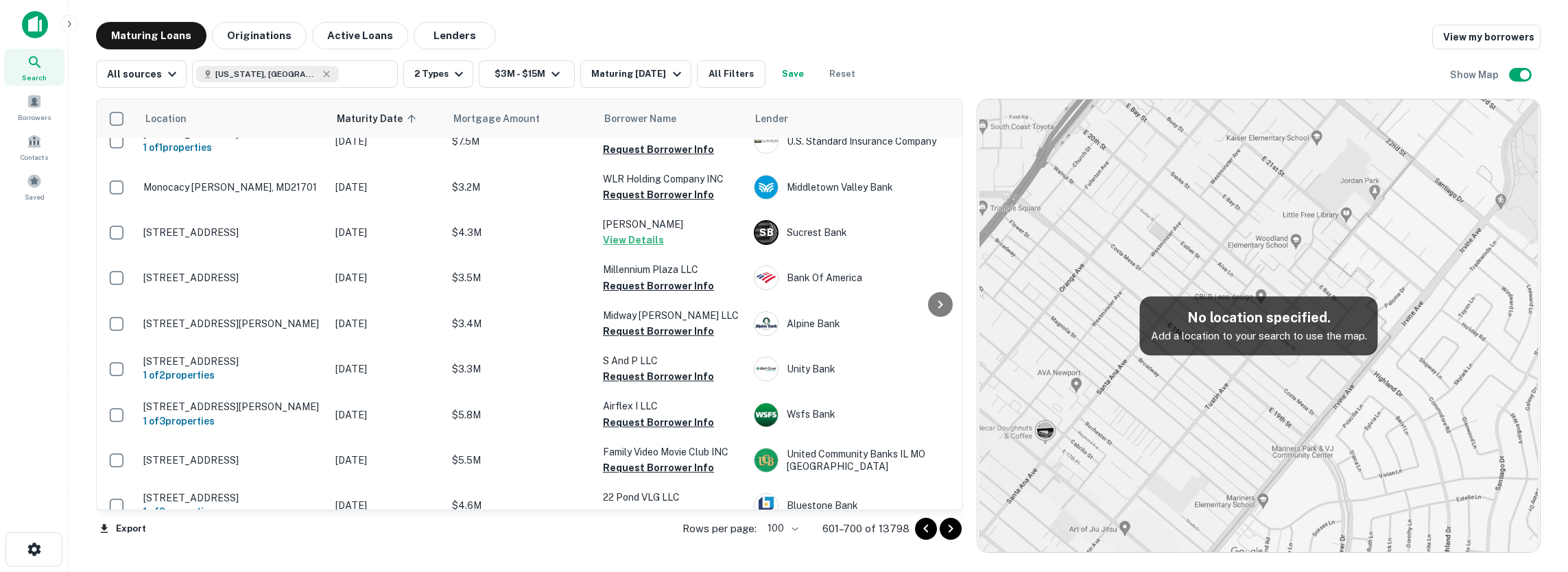
scroll to position [4402, 0]
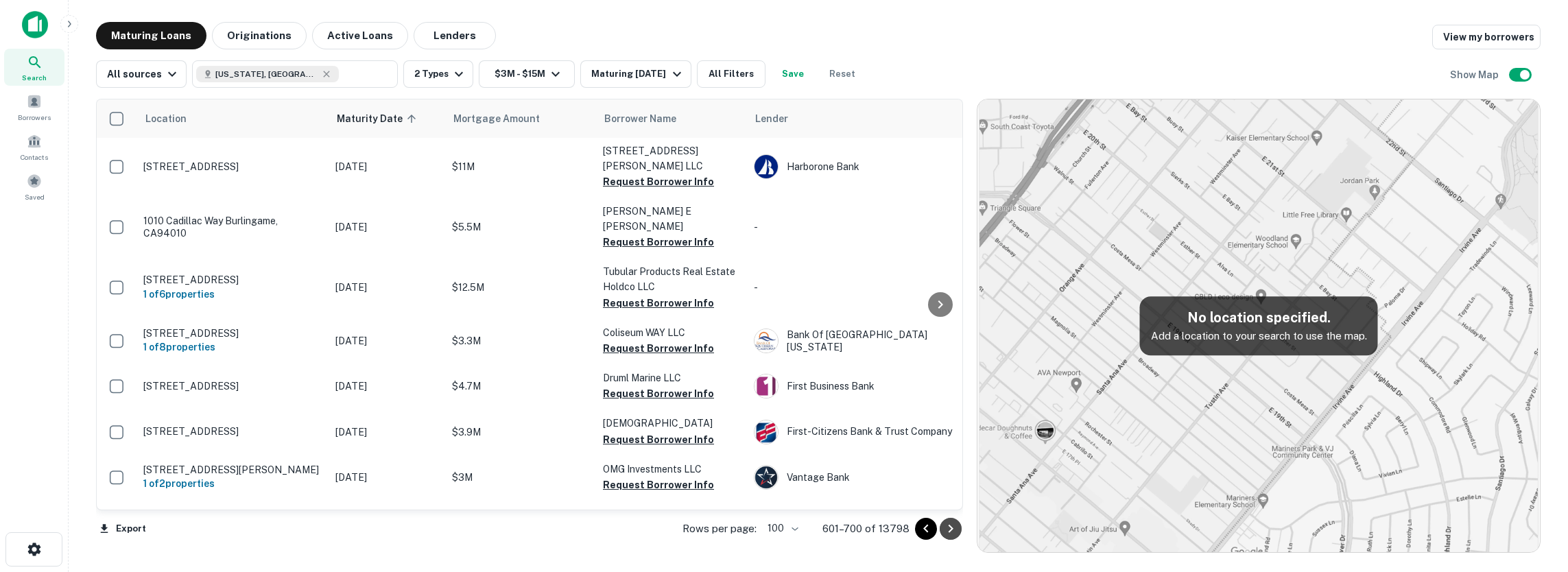
click at [953, 529] on icon "Go to next page" at bounding box center [950, 529] width 16 height 16
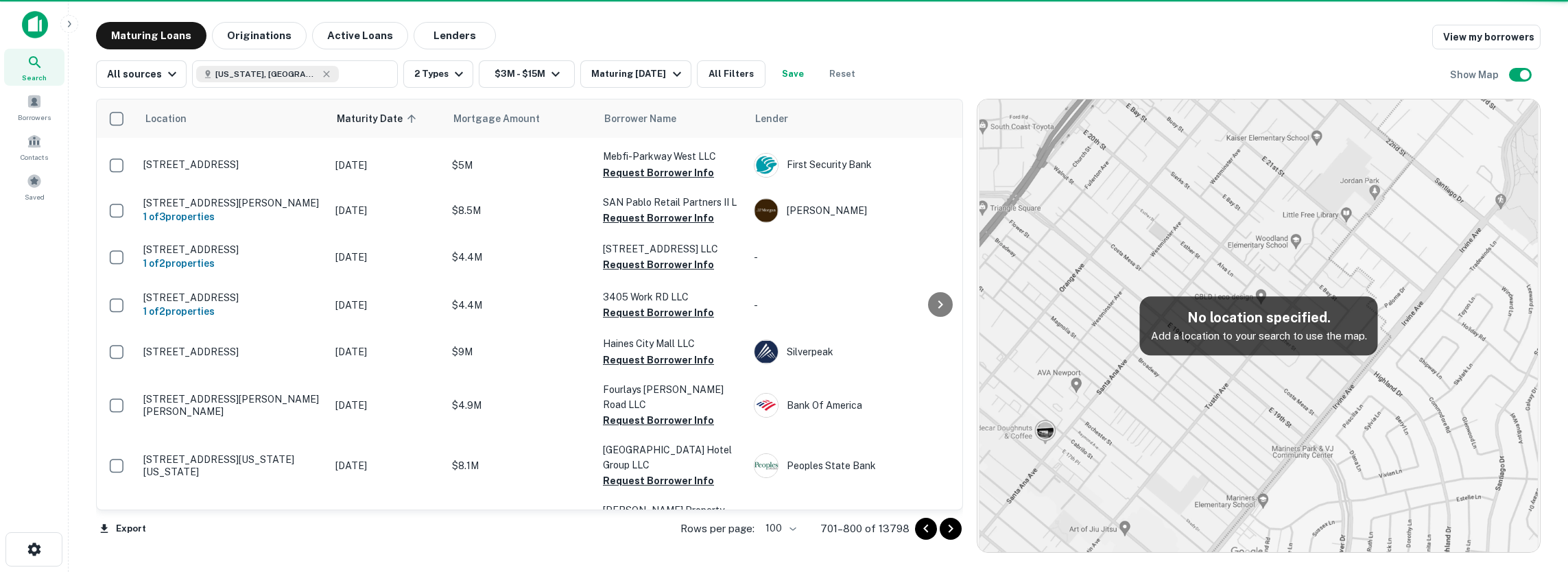
scroll to position [4442, 0]
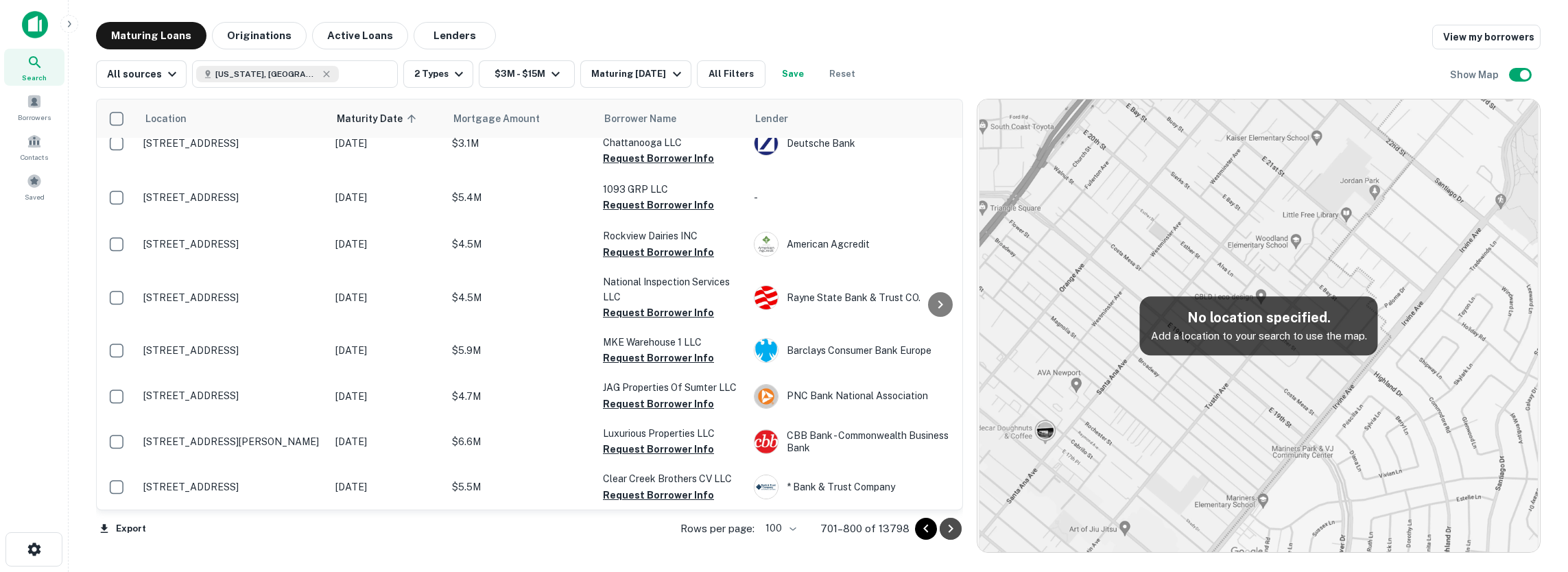
click at [953, 529] on icon "Go to next page" at bounding box center [950, 529] width 16 height 16
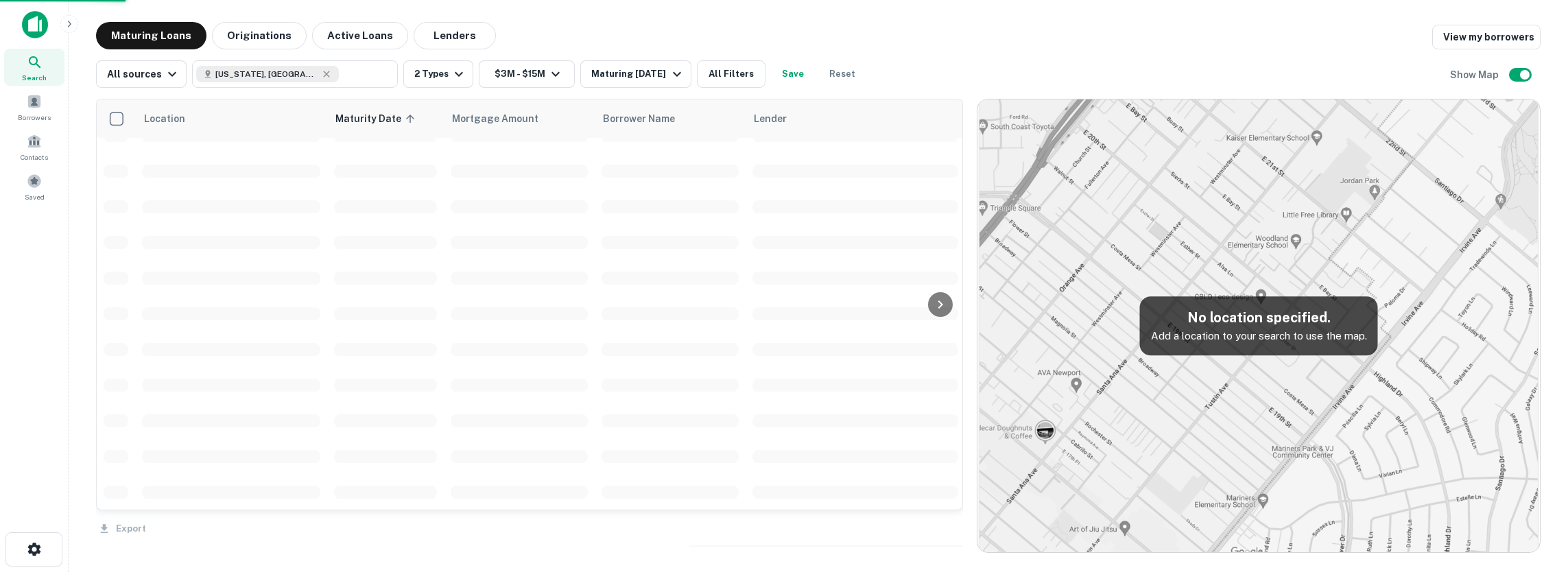
scroll to position [3205, 0]
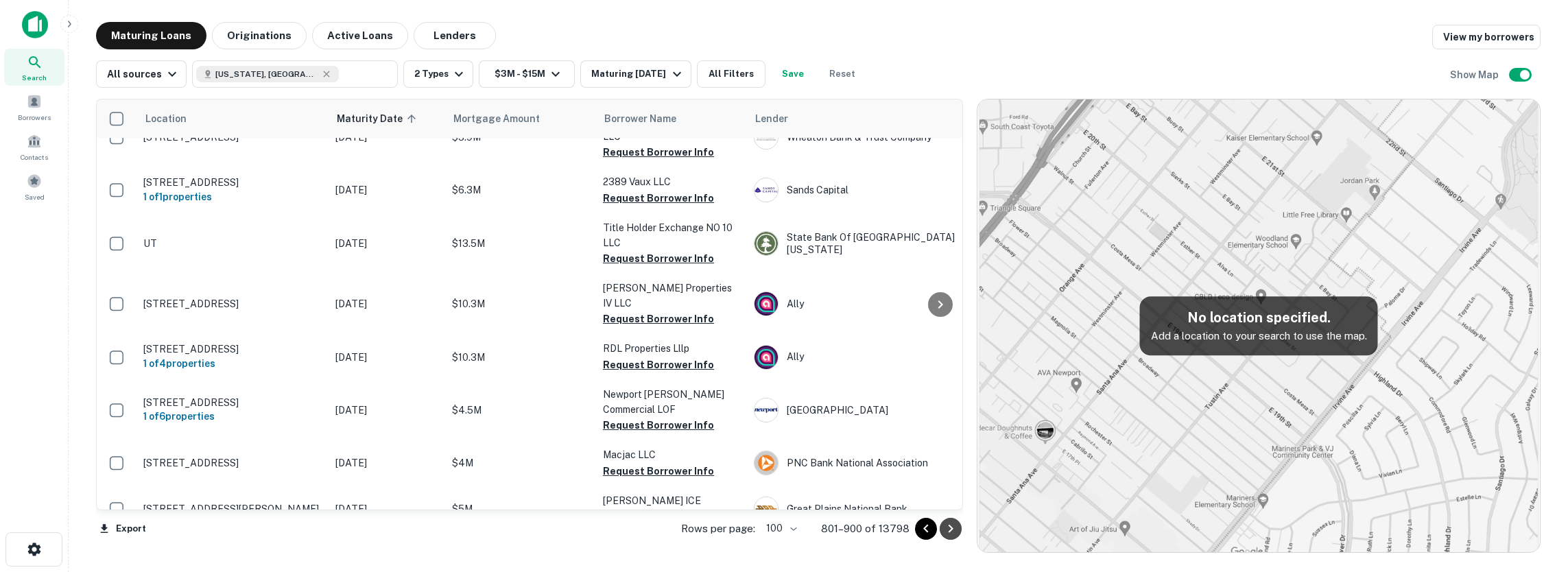
click at [953, 529] on icon "Go to next page" at bounding box center [950, 529] width 16 height 16
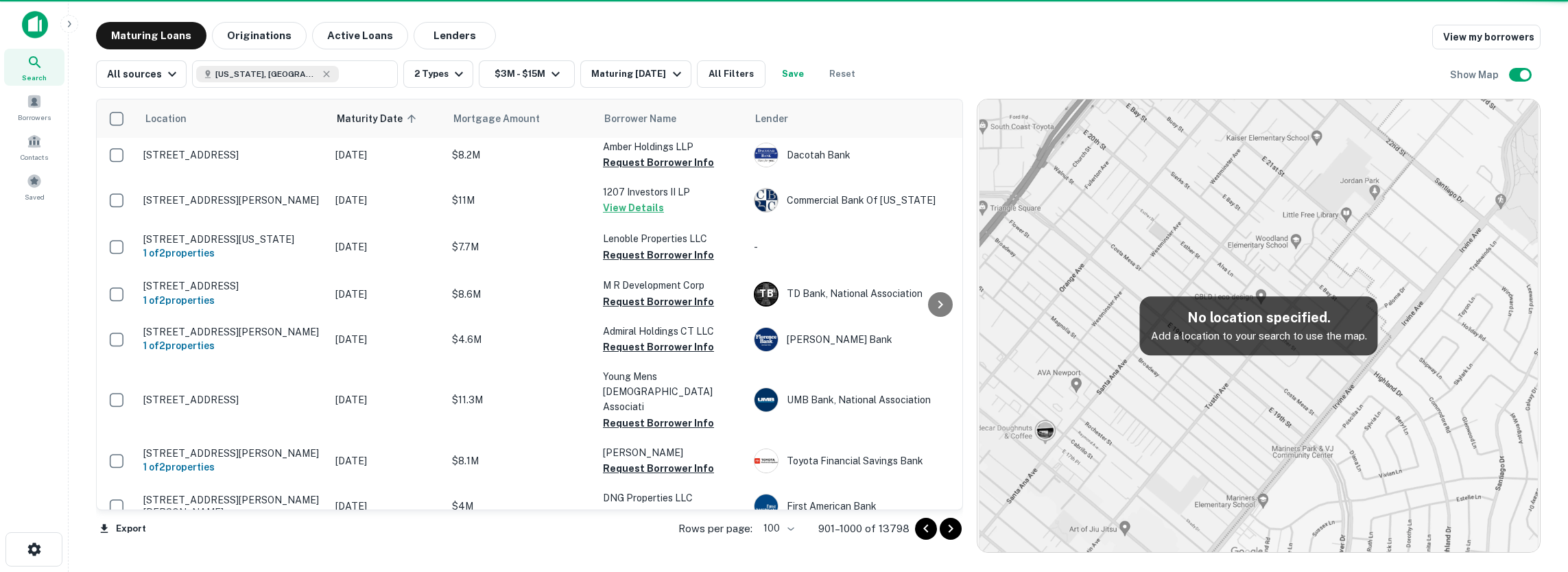
scroll to position [4387, 0]
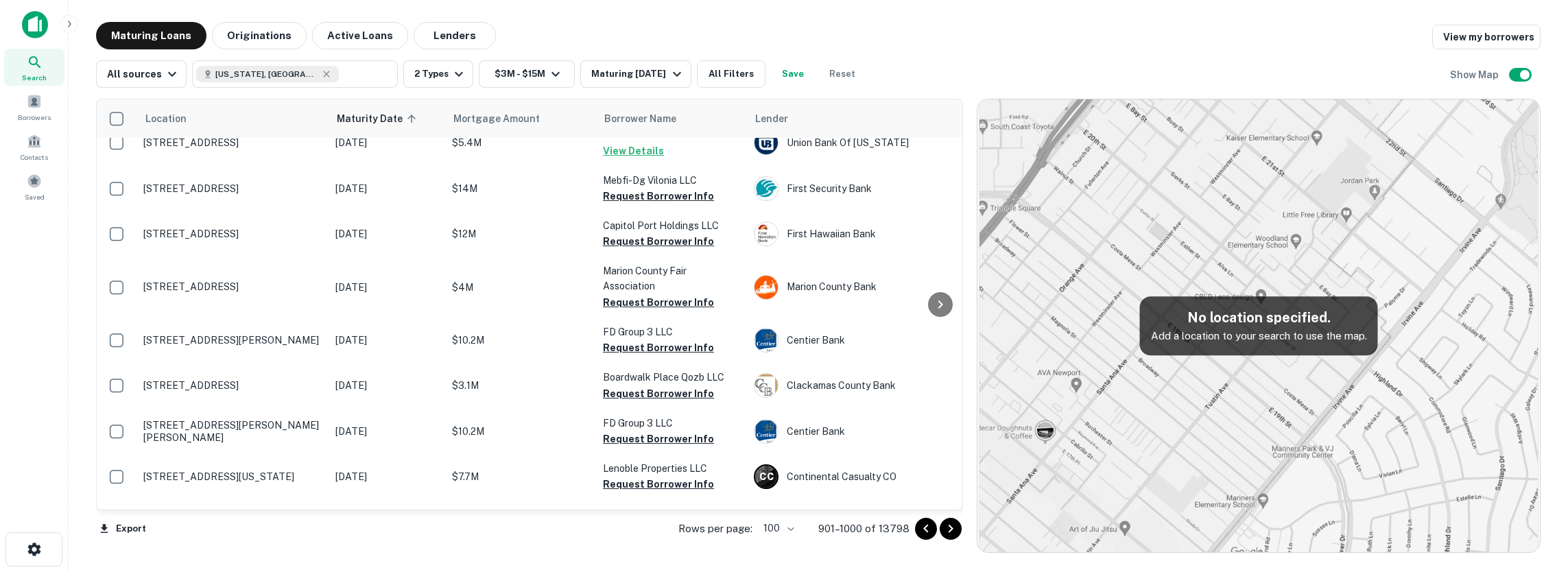
click at [953, 529] on icon "Go to next page" at bounding box center [950, 529] width 16 height 16
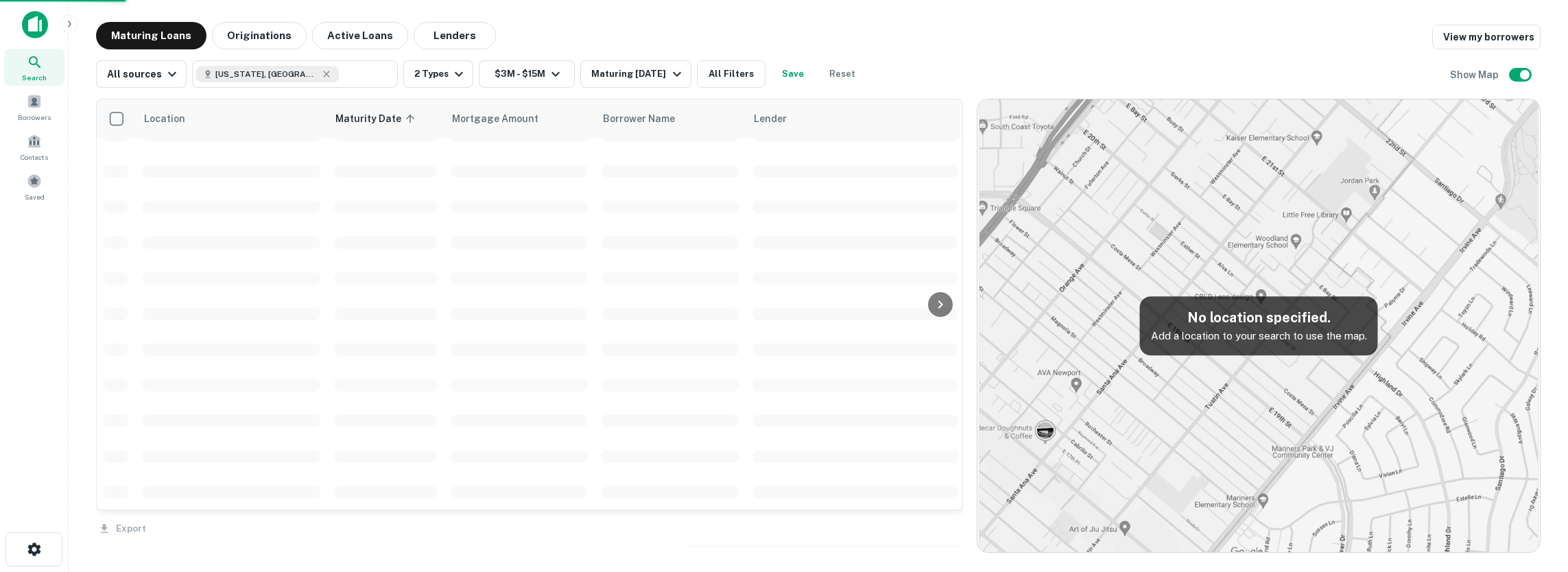
scroll to position [3205, 0]
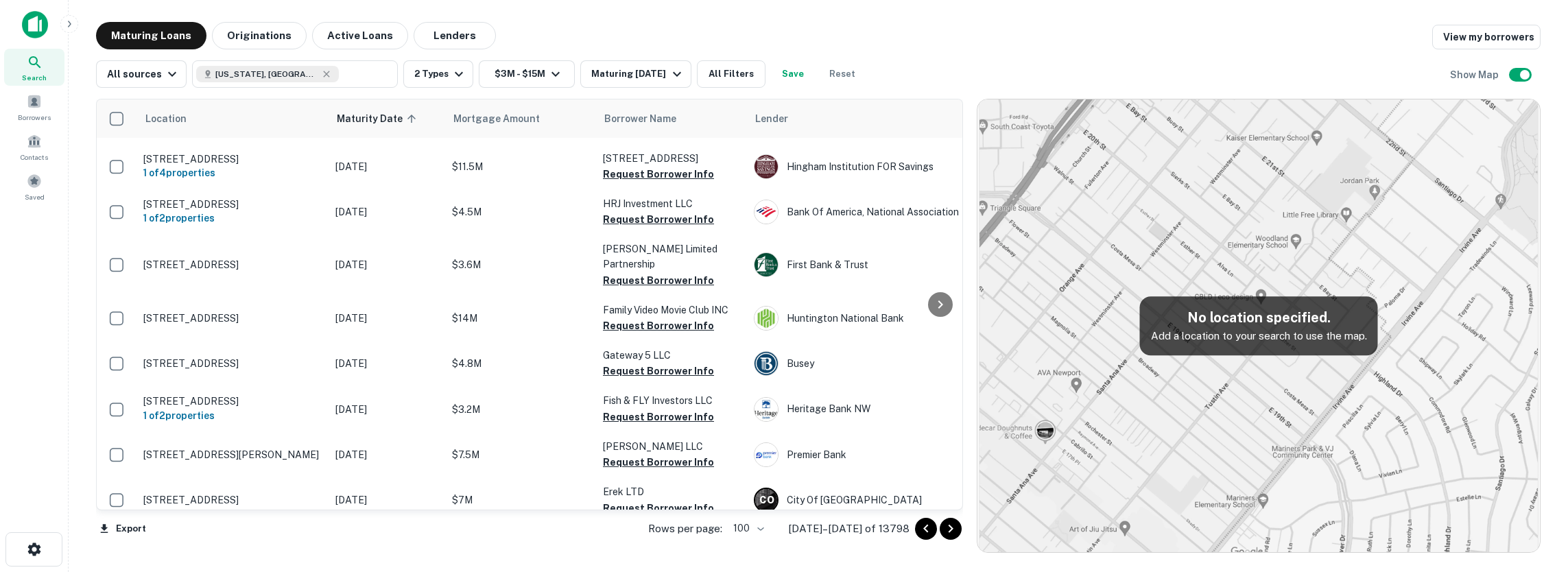
scroll to position [4484, 0]
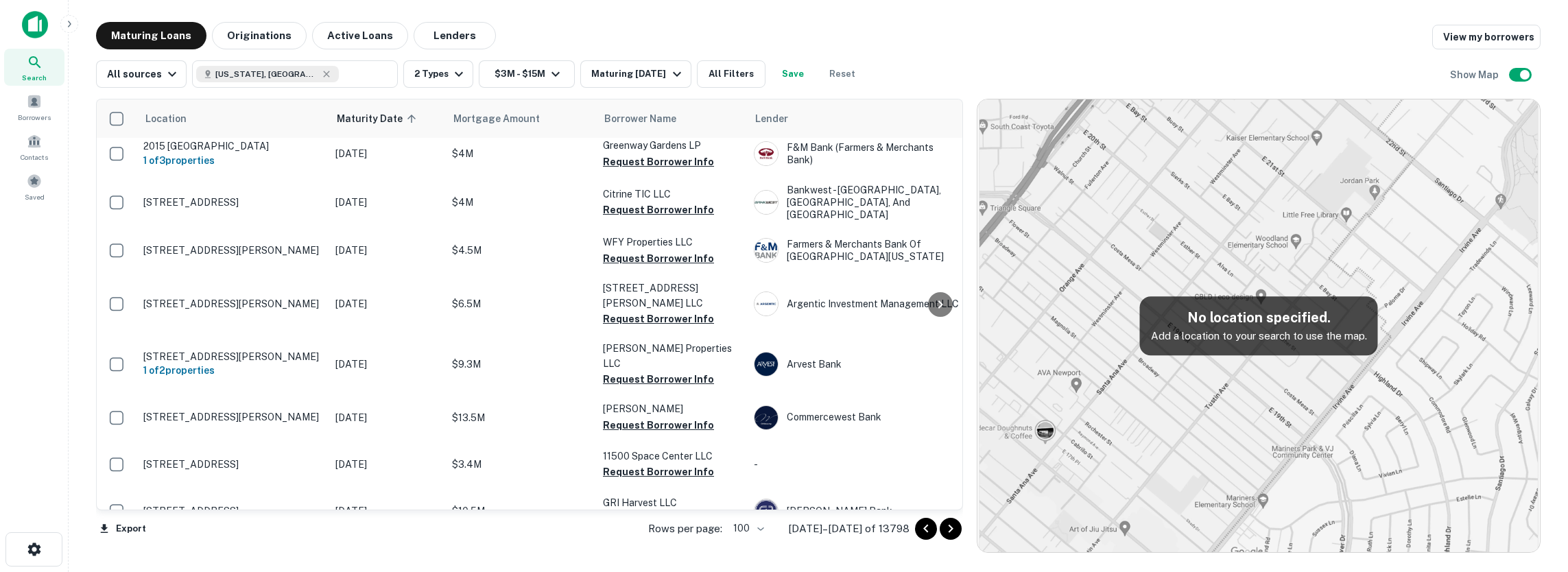
click at [953, 529] on icon "Go to next page" at bounding box center [950, 529] width 16 height 16
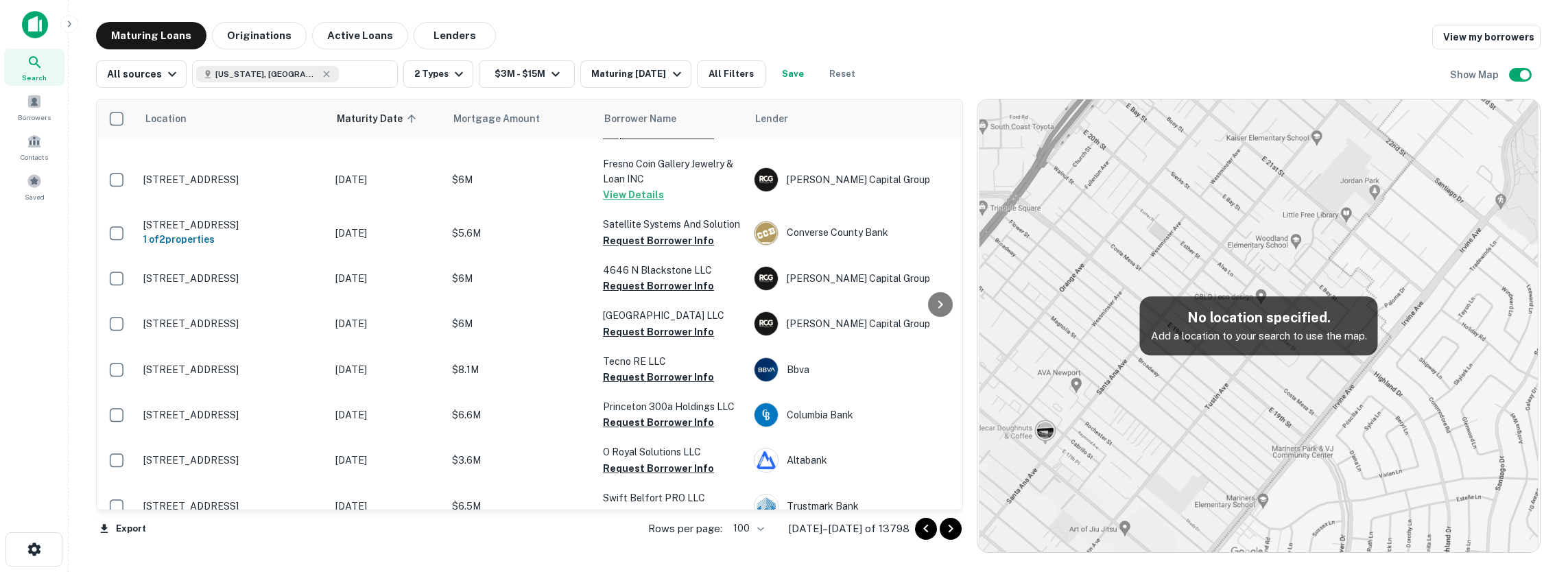
scroll to position [4549, 0]
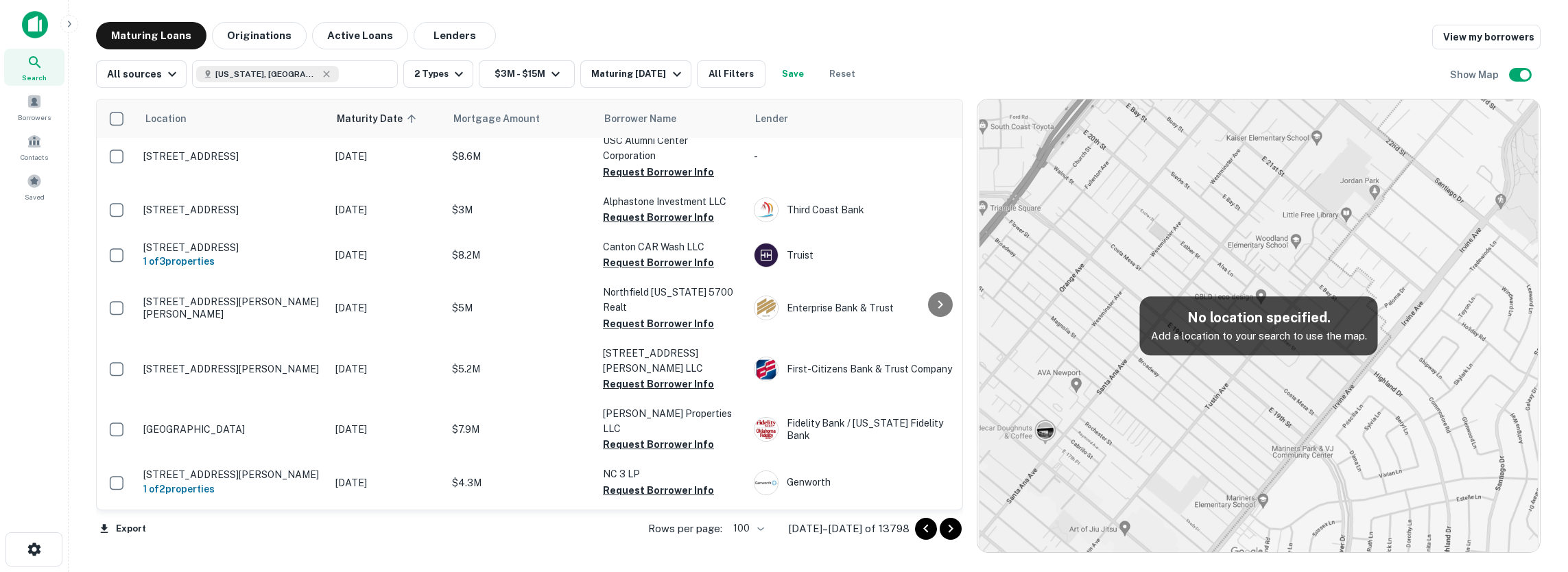
click at [953, 529] on icon "Go to next page" at bounding box center [950, 529] width 16 height 16
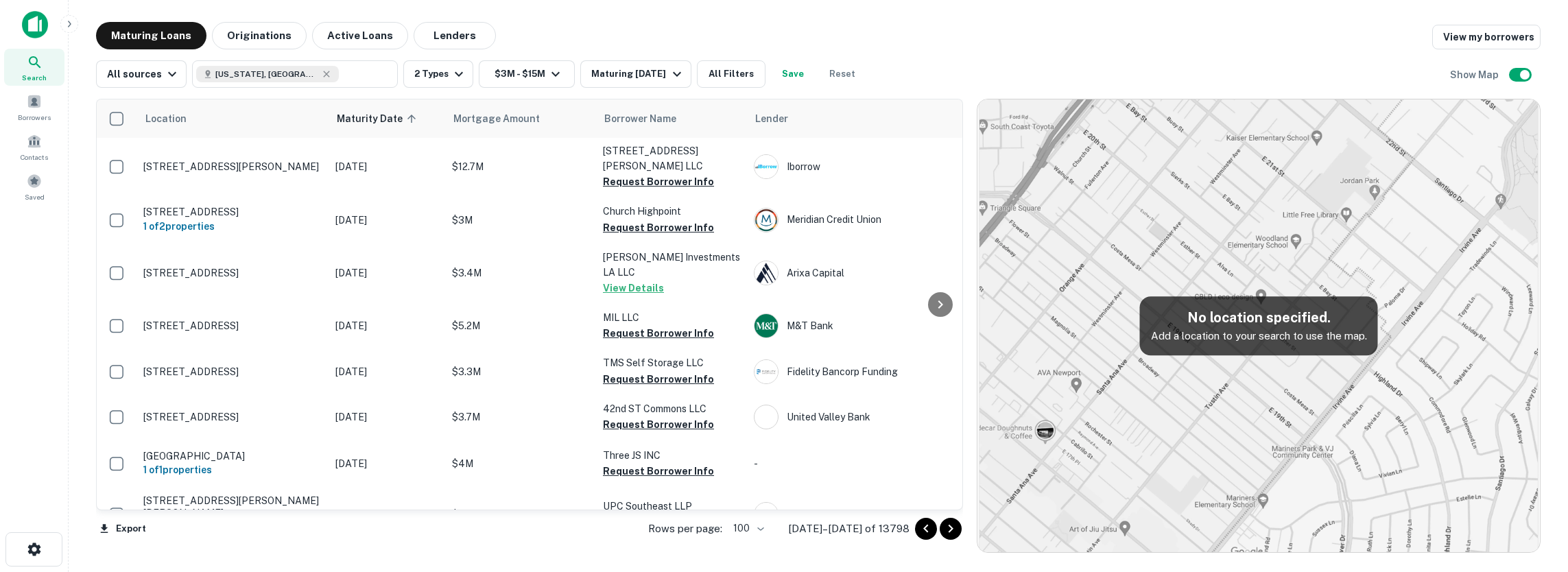
scroll to position [4558, 0]
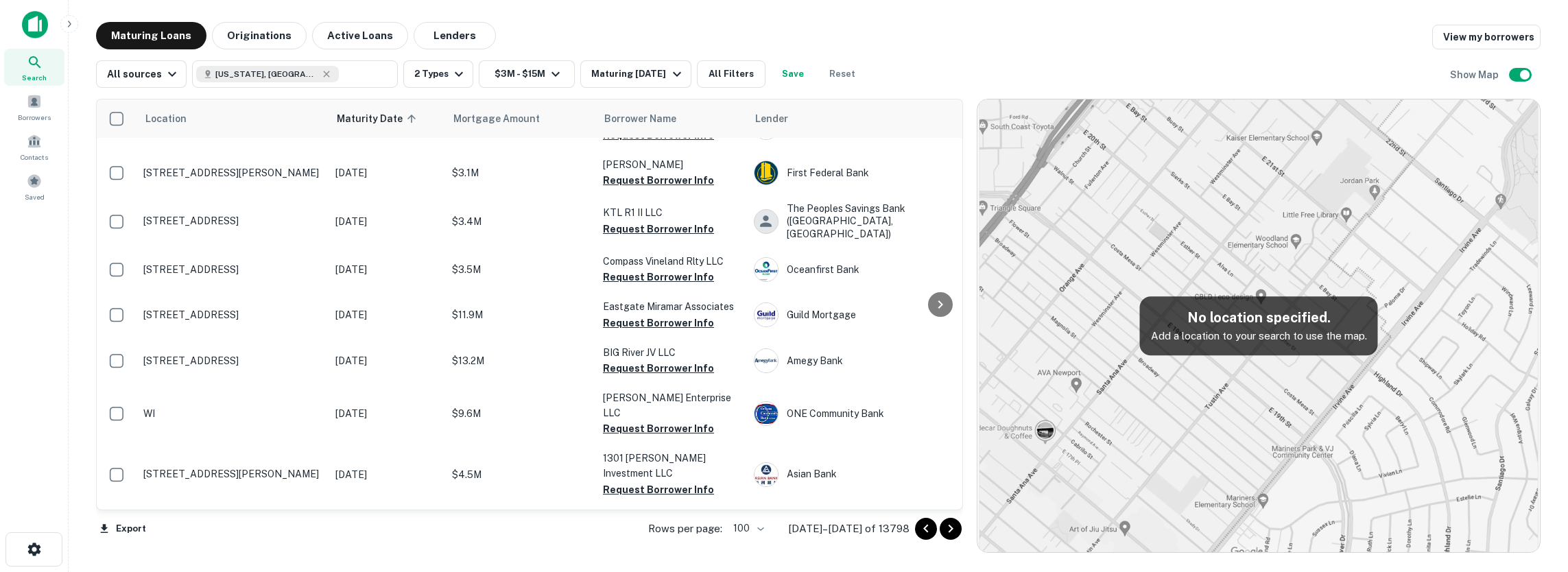
click at [953, 529] on icon "Go to next page" at bounding box center [950, 529] width 16 height 16
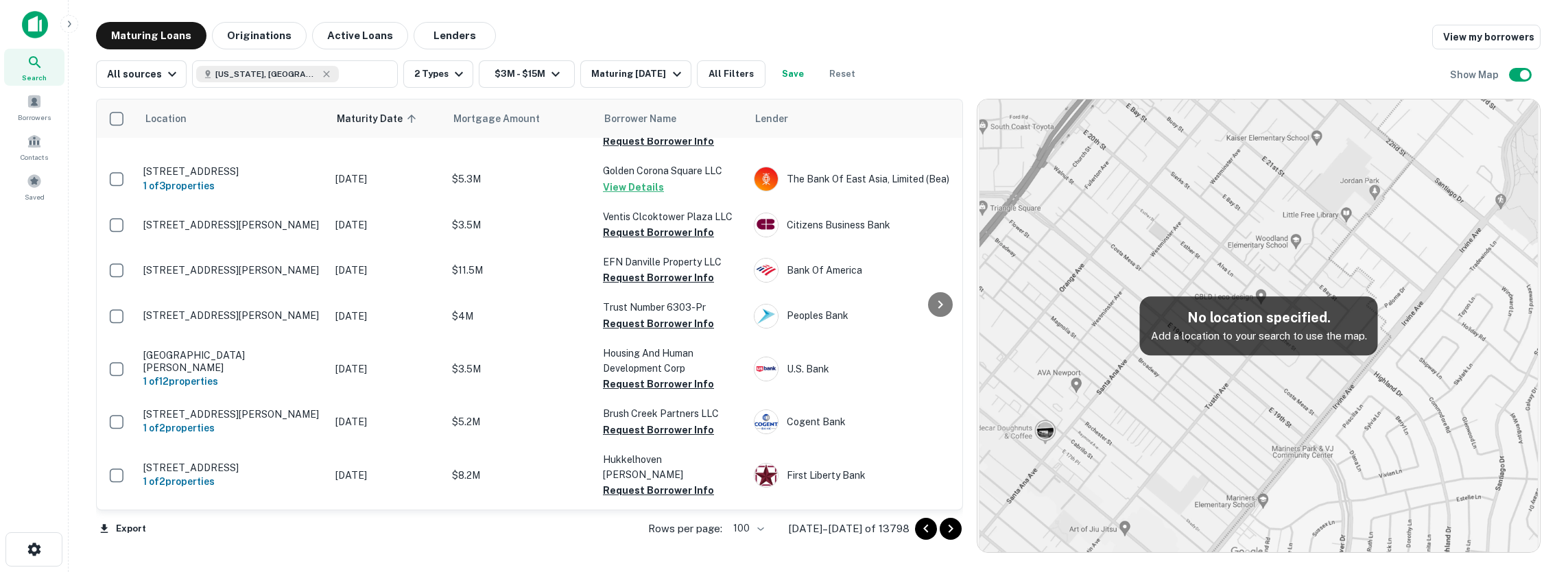
scroll to position [4517, 0]
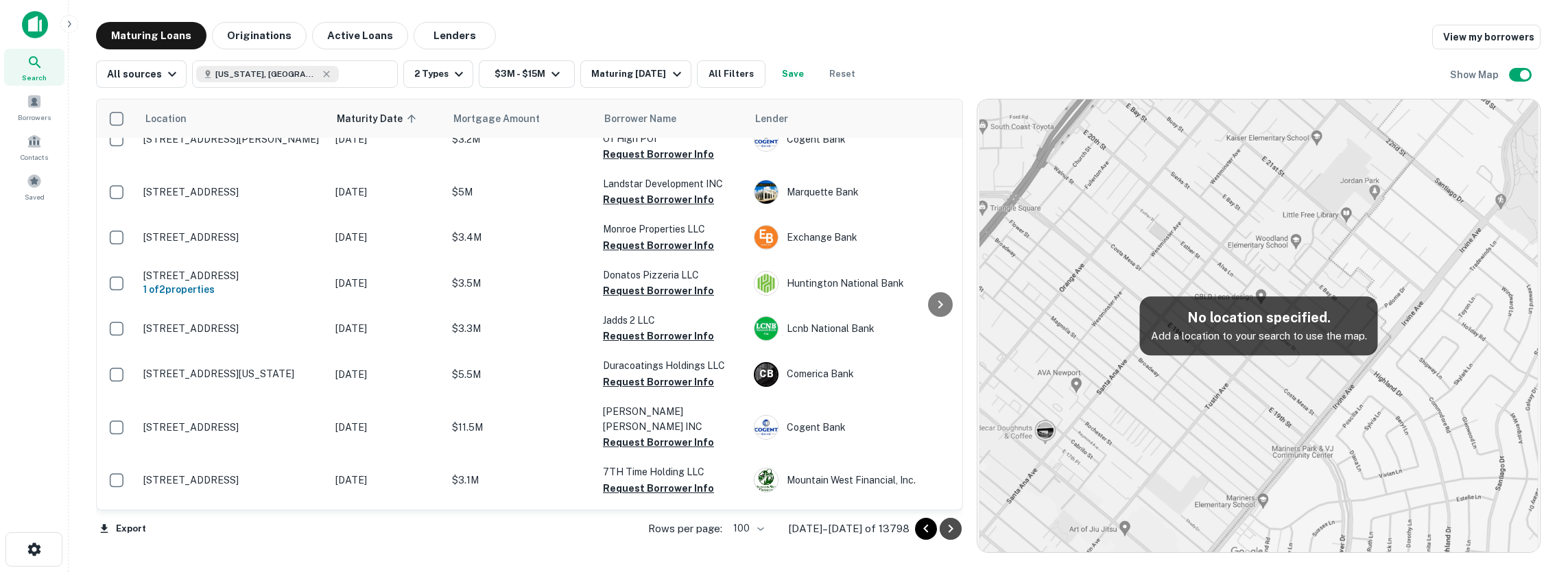
click at [953, 529] on icon "Go to next page" at bounding box center [950, 529] width 16 height 16
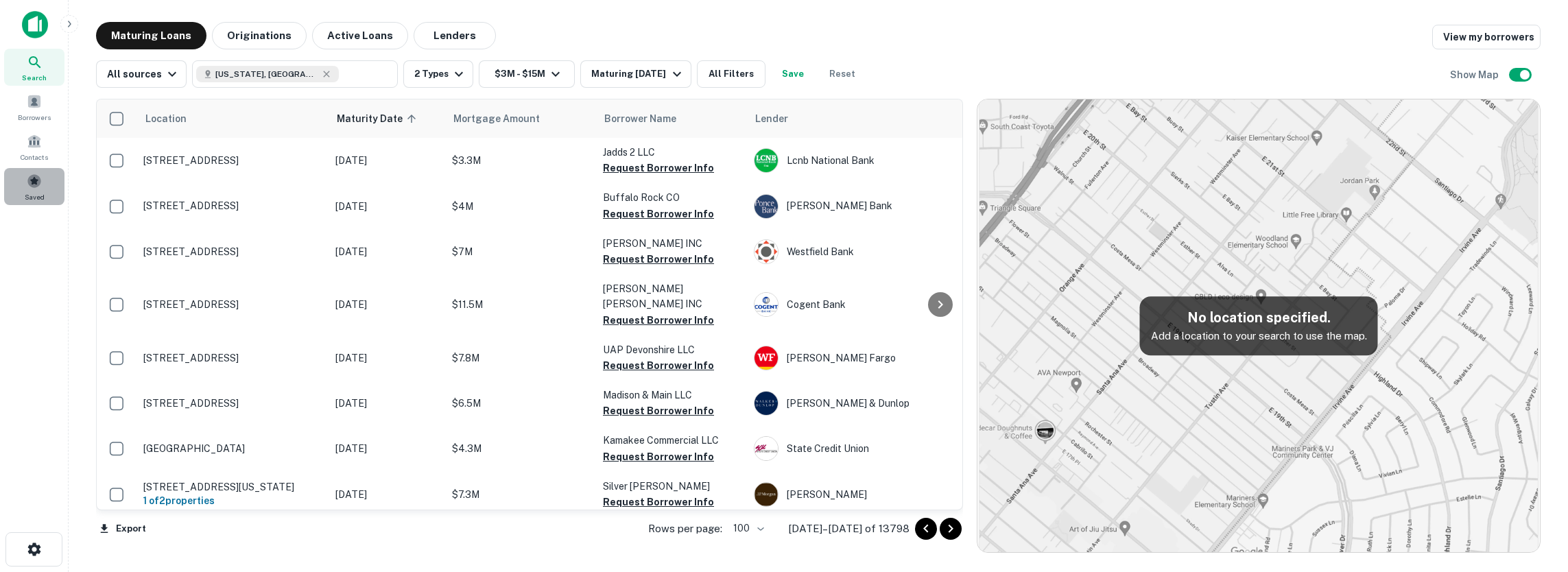
click at [27, 175] on span at bounding box center [34, 181] width 15 height 15
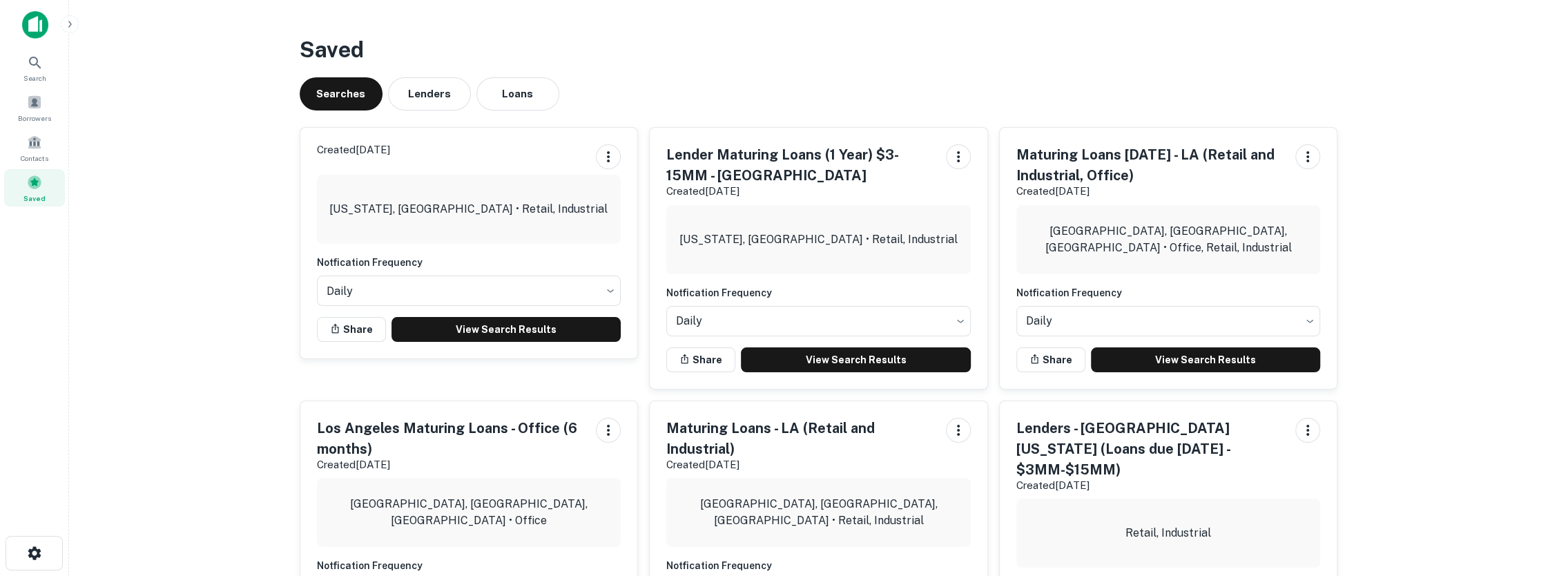
drag, startPoint x: 556, startPoint y: 160, endPoint x: 622, endPoint y: 83, distance: 101.4
click at [622, 83] on div "Searches Lenders Loans" at bounding box center [819, 94] width 1039 height 33
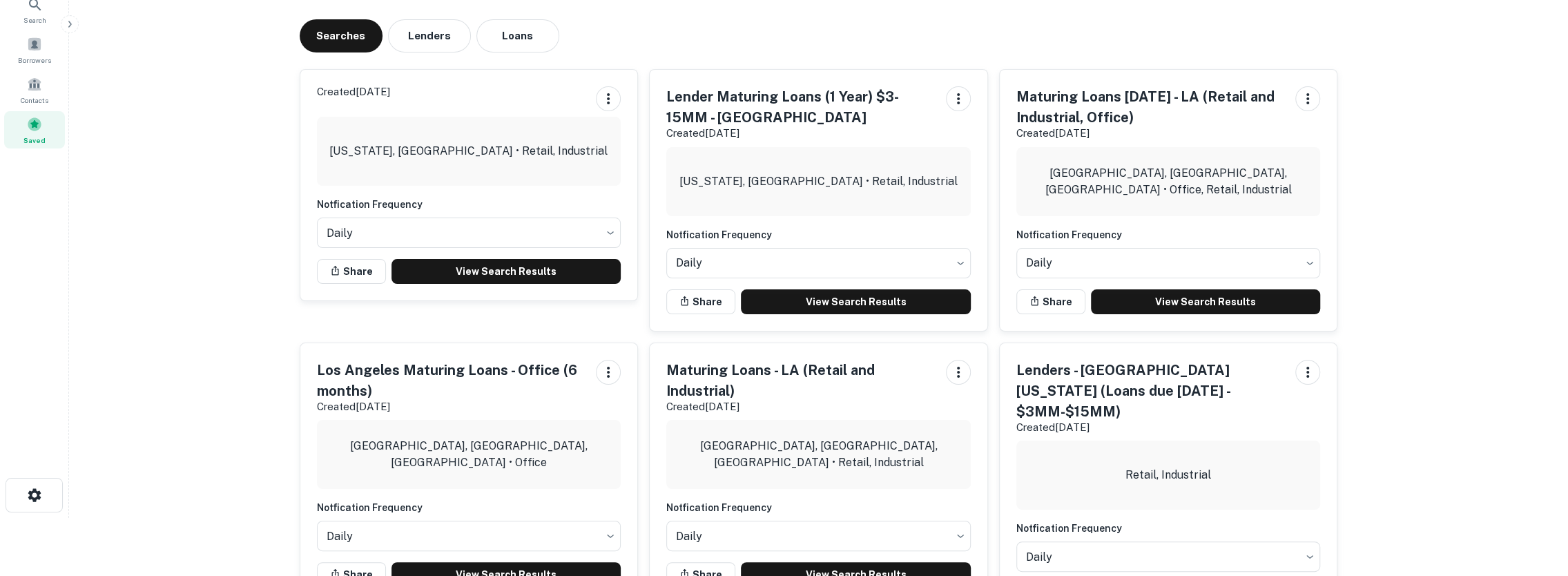
scroll to position [138, 0]
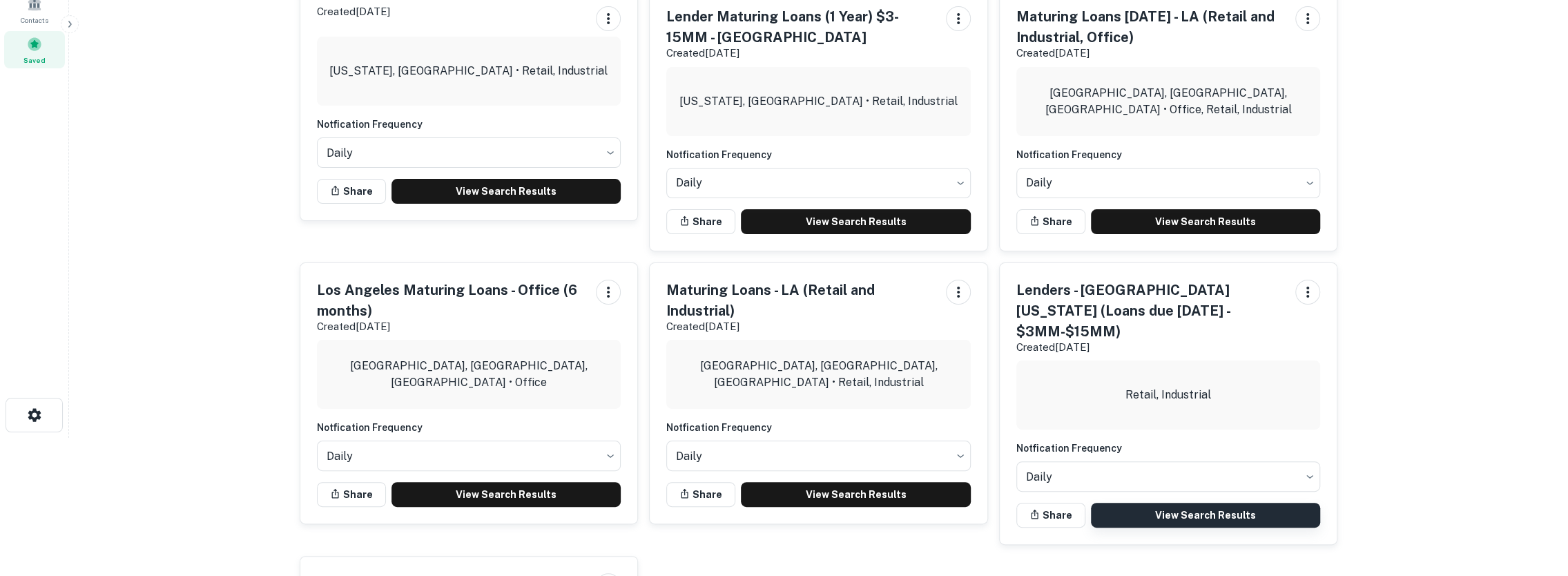
click at [1178, 503] on link "View Search Results" at bounding box center [1206, 515] width 230 height 25
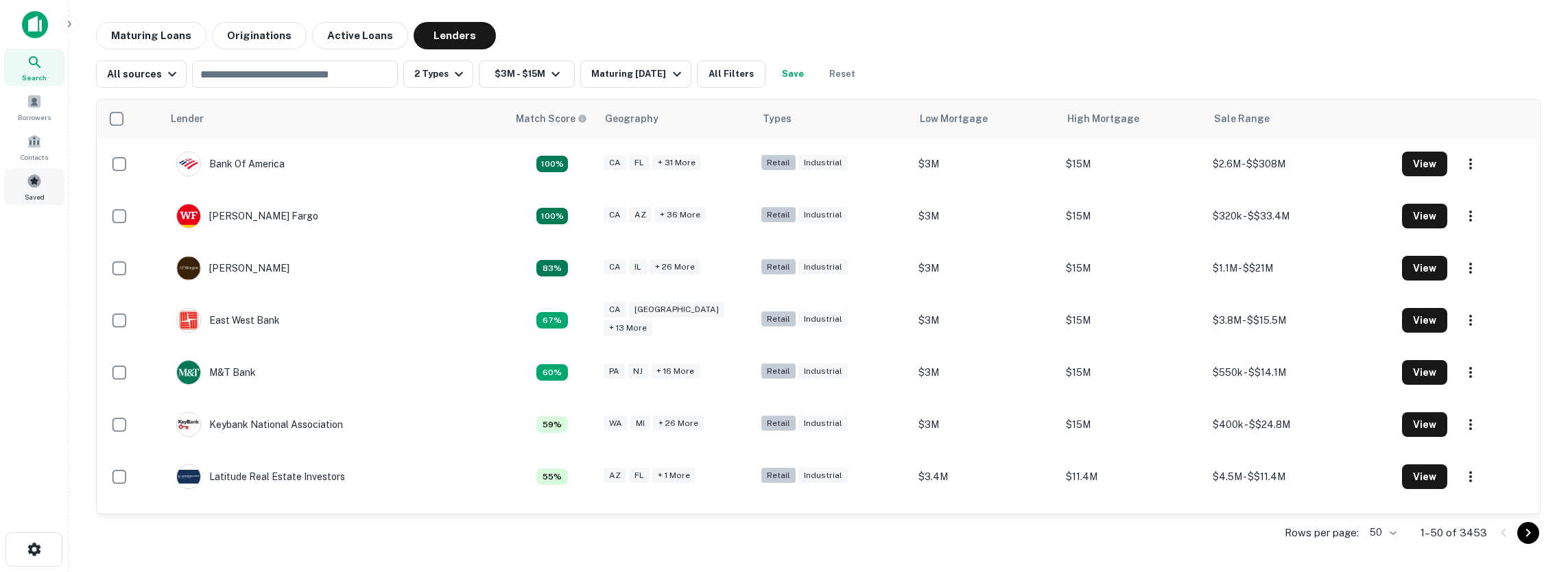
click at [21, 174] on div "Saved" at bounding box center [34, 187] width 60 height 37
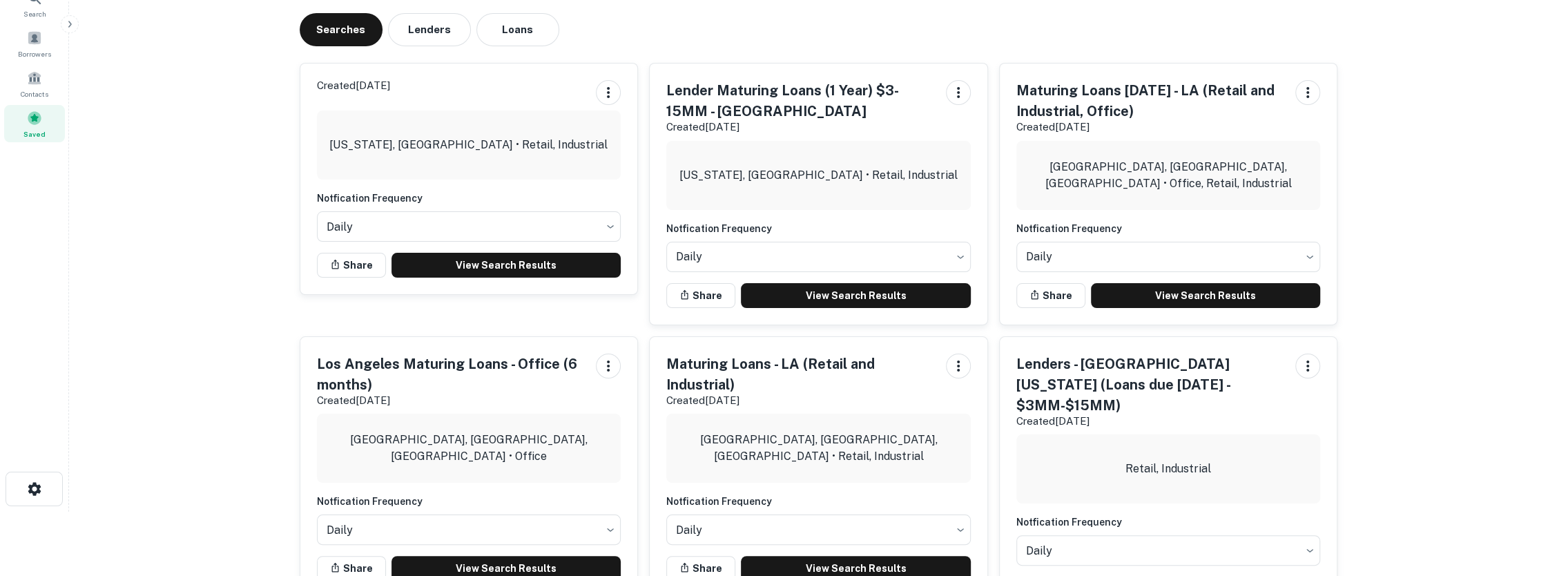
scroll to position [138, 0]
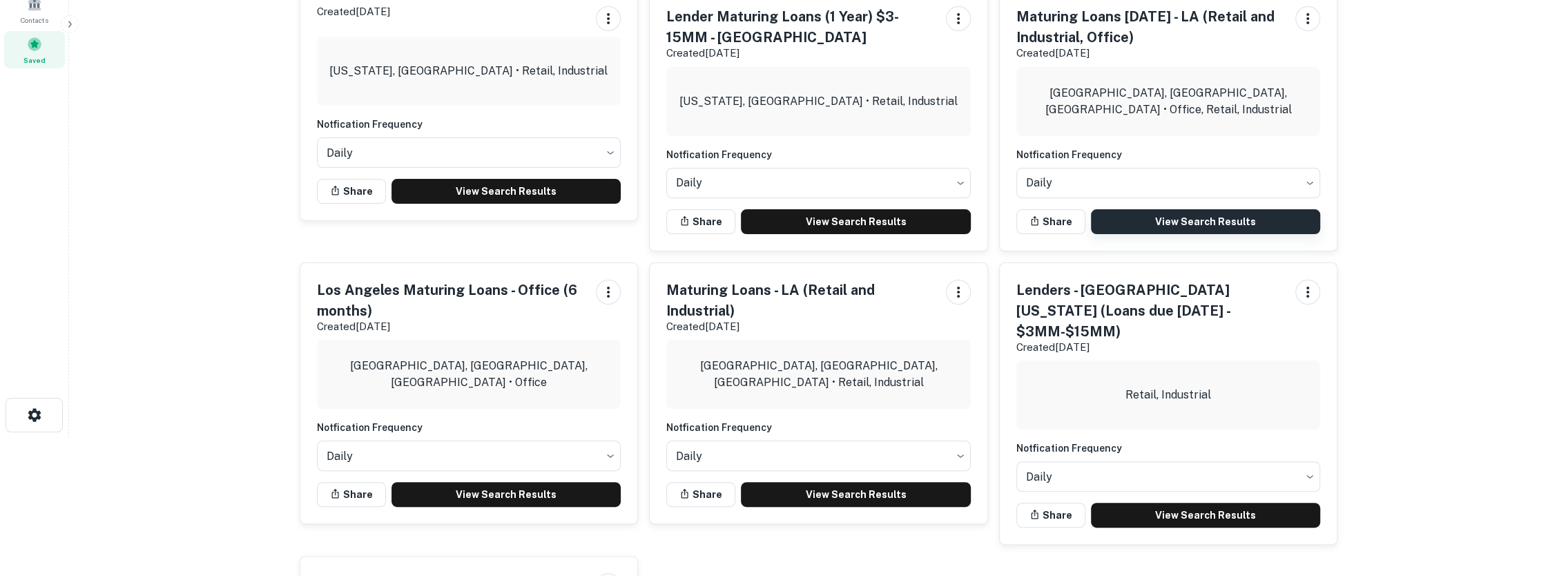
click at [1213, 222] on link "View Search Results" at bounding box center [1206, 222] width 230 height 25
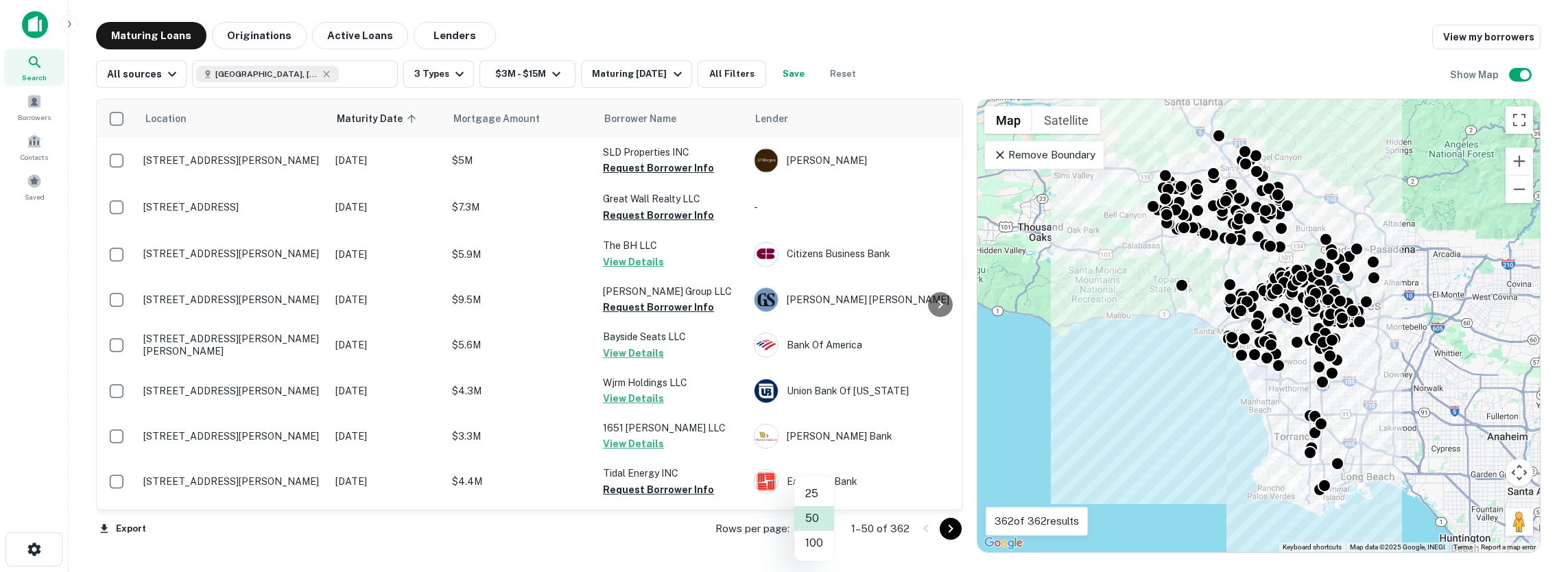
click at [825, 529] on body "Search Borrowers Contacts Saved Maturing Loans Originations Active Loans Lender…" at bounding box center [784, 286] width 1568 height 572
click at [816, 544] on li "100" at bounding box center [814, 543] width 40 height 25
click at [952, 532] on icon "Go to next page" at bounding box center [950, 529] width 16 height 16
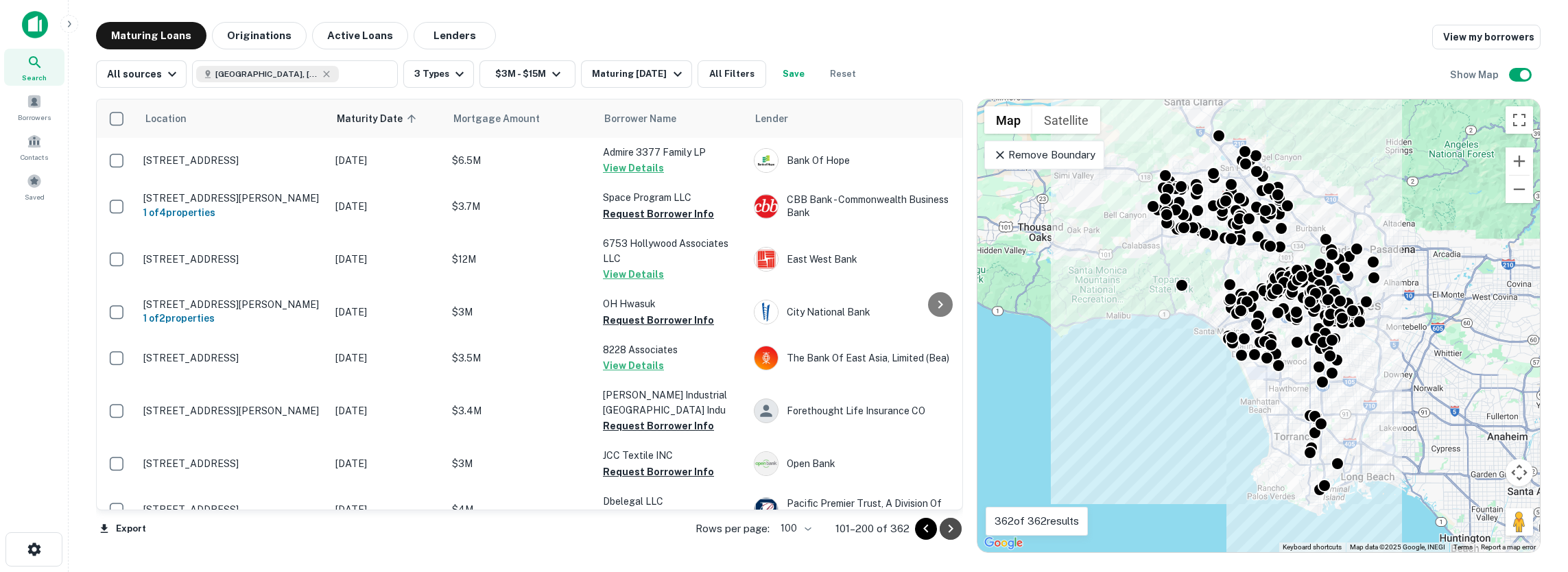
click at [952, 532] on icon "Go to next page" at bounding box center [950, 529] width 16 height 16
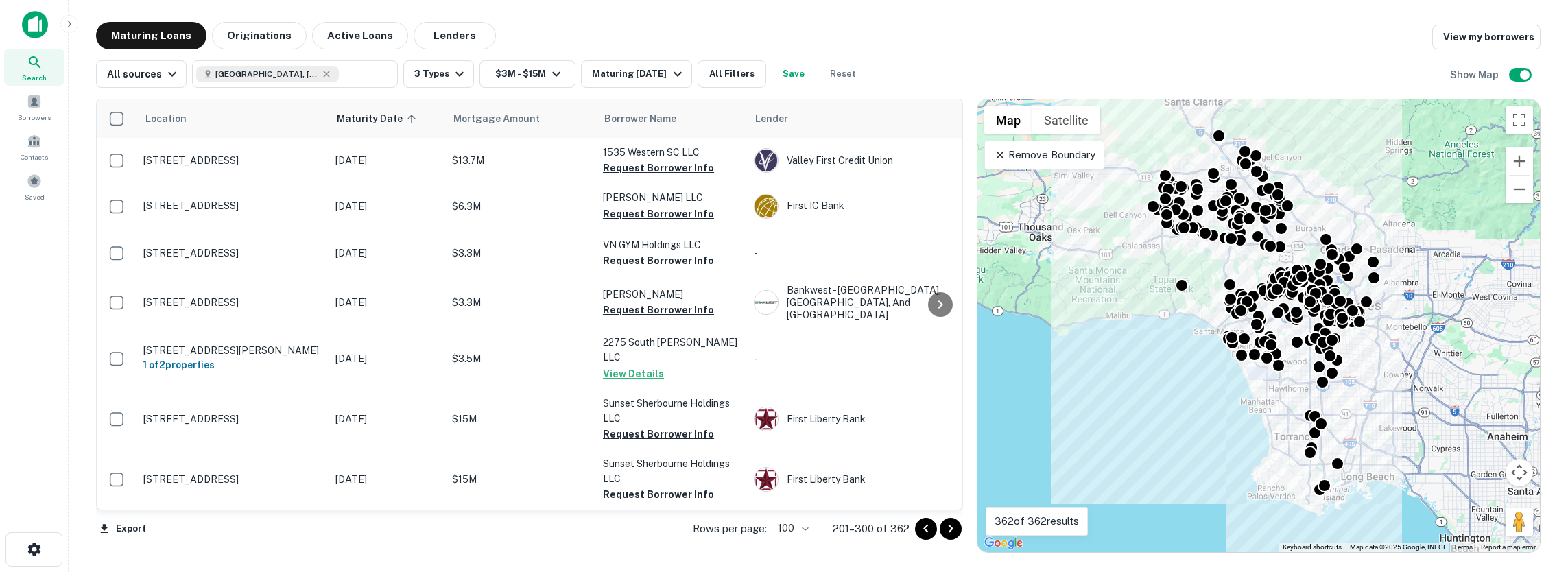
click at [923, 527] on icon "Go to previous page" at bounding box center [926, 529] width 16 height 16
